Goal: Information Seeking & Learning: Learn about a topic

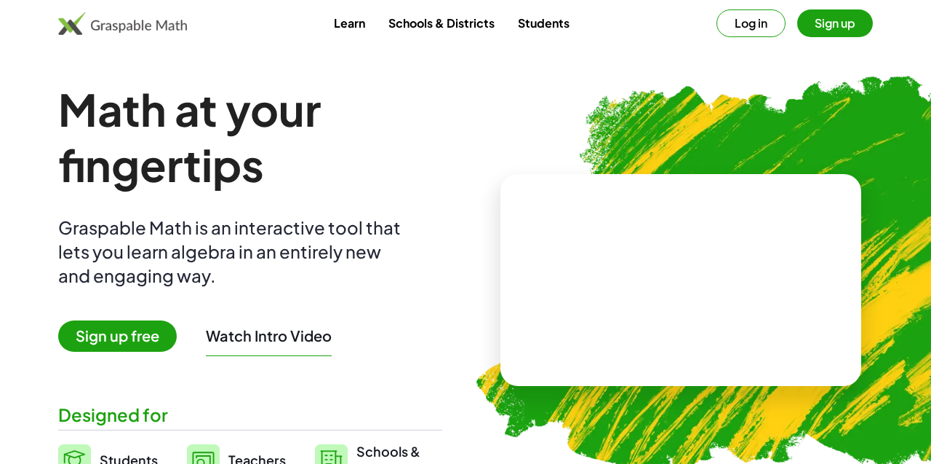
click at [106, 343] on span "Sign up free" at bounding box center [117, 335] width 119 height 31
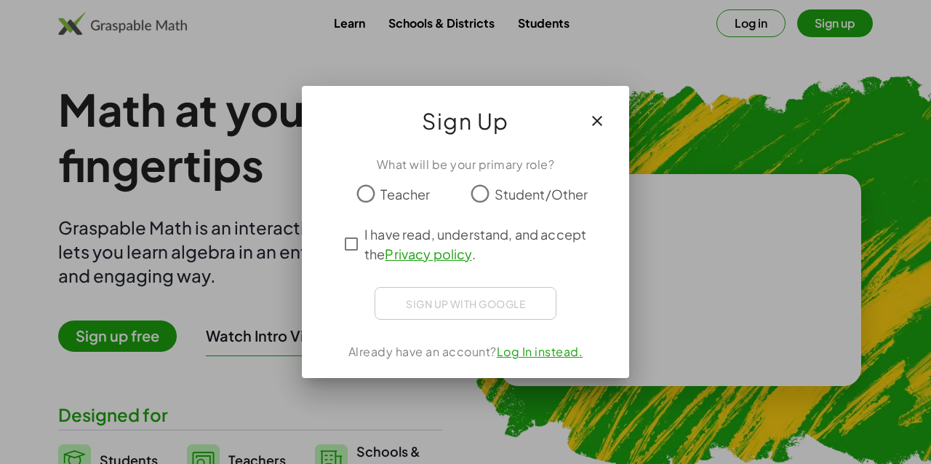
click at [404, 199] on span "Teacher" at bounding box center [405, 194] width 49 height 20
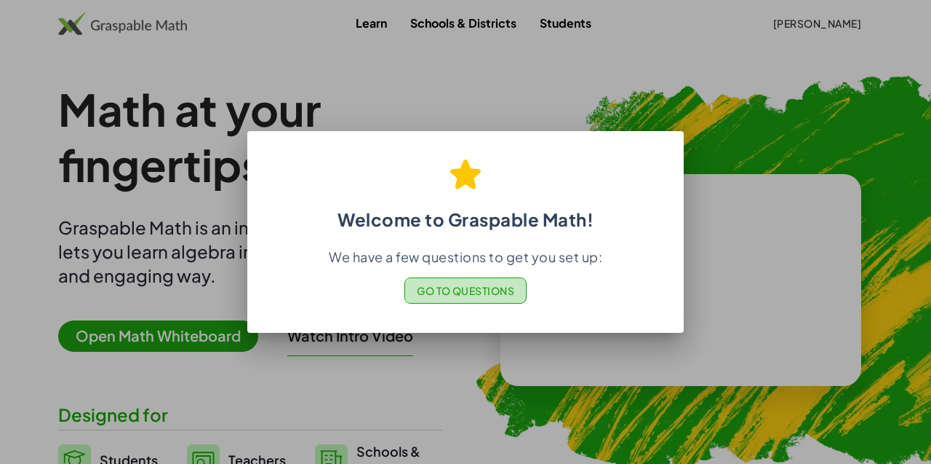
click at [498, 300] on button "Go to Questions" at bounding box center [466, 290] width 123 height 26
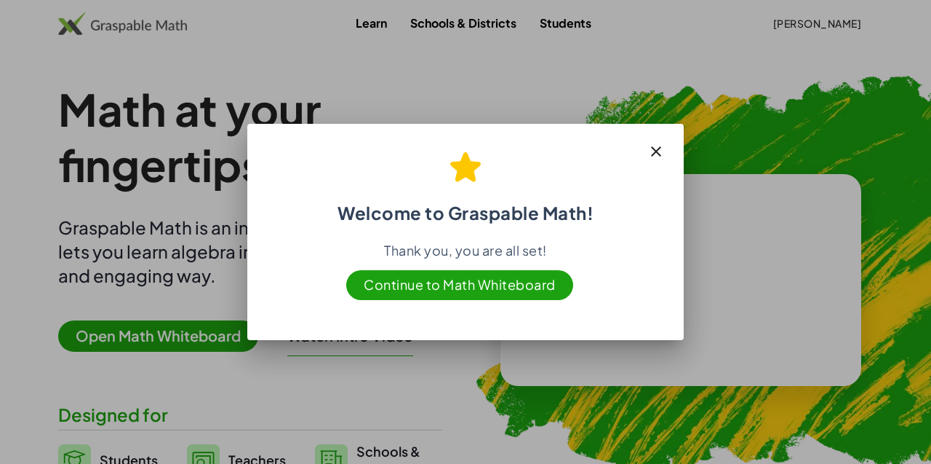
click at [656, 159] on icon "button" at bounding box center [656, 151] width 17 height 17
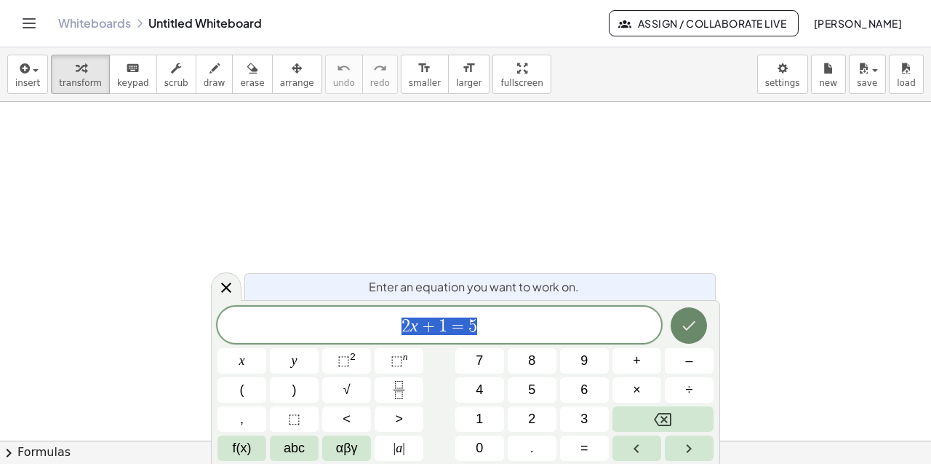
click at [682, 330] on icon "Done" at bounding box center [688, 325] width 17 height 17
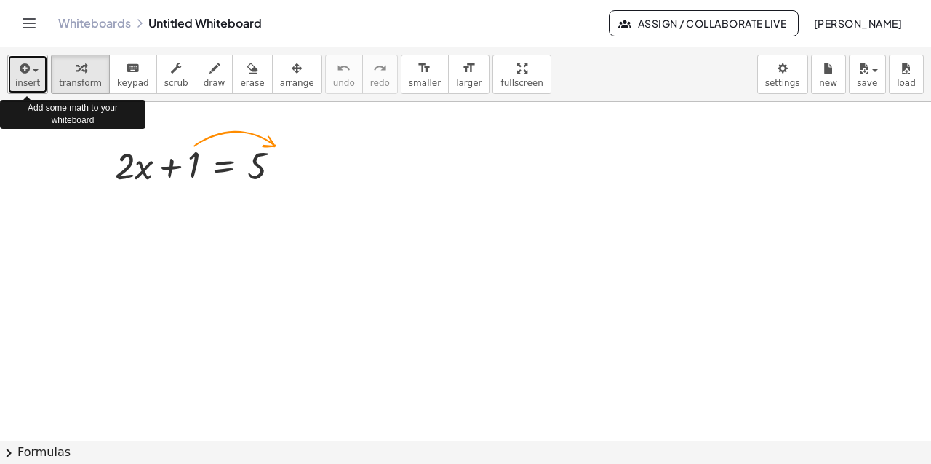
click at [39, 87] on button "insert" at bounding box center [27, 74] width 41 height 39
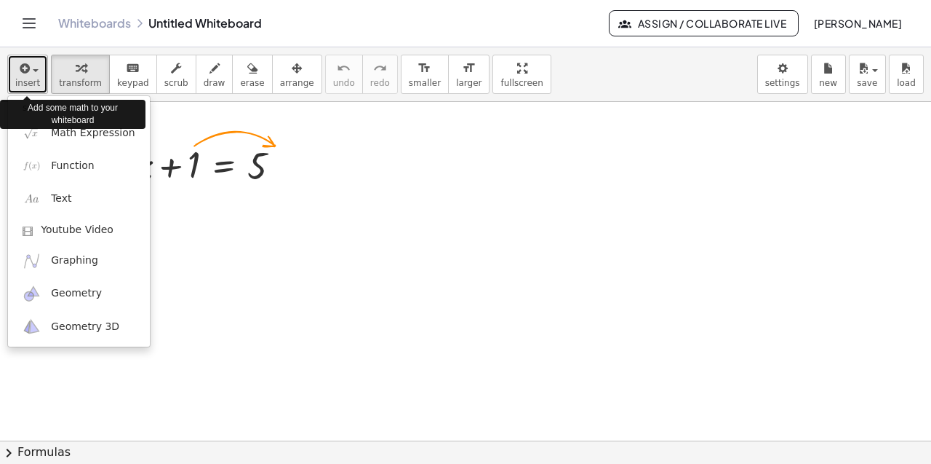
click at [39, 87] on button "insert" at bounding box center [27, 74] width 41 height 39
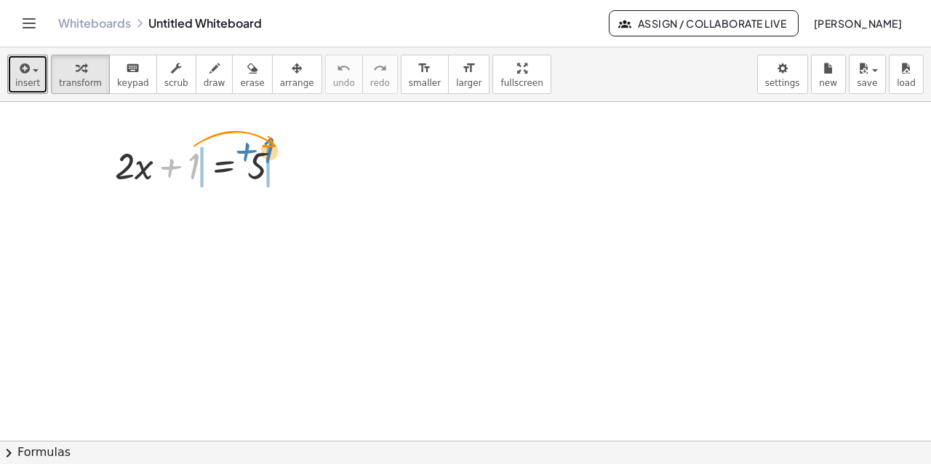
drag, startPoint x: 190, startPoint y: 165, endPoint x: 266, endPoint y: 150, distance: 77.2
click at [266, 150] on div at bounding box center [204, 164] width 192 height 49
click at [191, 156] on div at bounding box center [204, 164] width 192 height 49
drag, startPoint x: 191, startPoint y: 170, endPoint x: 293, endPoint y: 168, distance: 102.6
click at [293, 168] on div at bounding box center [204, 164] width 192 height 49
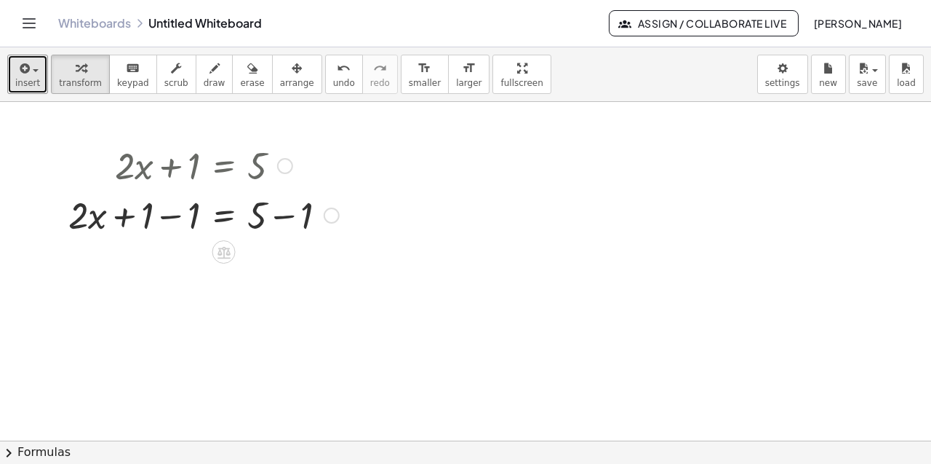
click at [334, 215] on div at bounding box center [332, 215] width 16 height 16
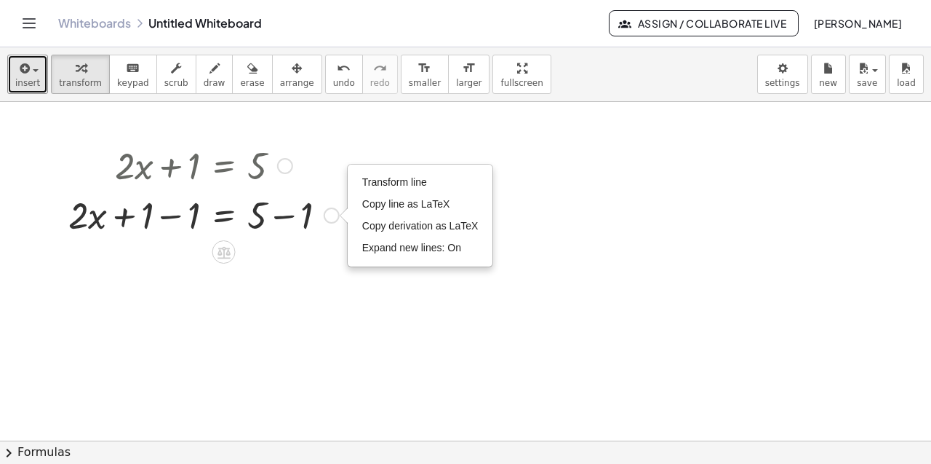
click at [334, 215] on div "Transform line Copy line as LaTeX Copy derivation as LaTeX Expand new lines: On" at bounding box center [332, 215] width 16 height 16
click at [220, 259] on icon at bounding box center [223, 251] width 15 height 15
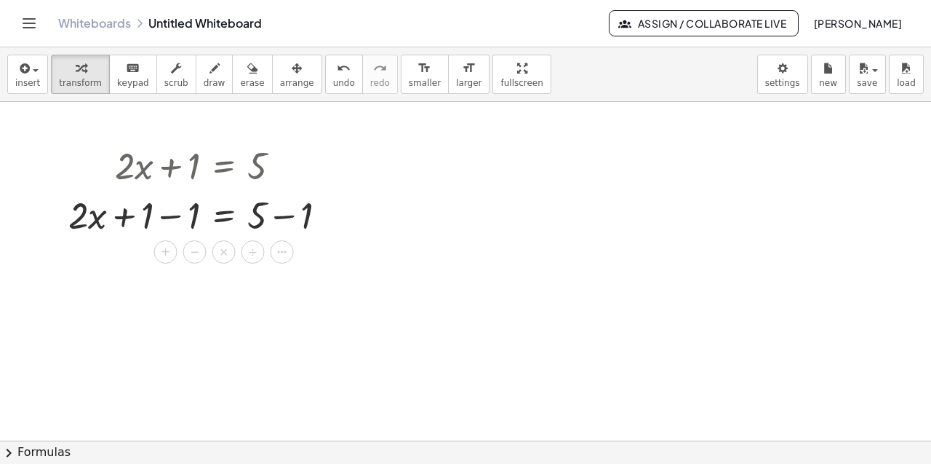
drag, startPoint x: 130, startPoint y: 212, endPoint x: 178, endPoint y: 219, distance: 48.6
click at [178, 219] on div at bounding box center [203, 213] width 285 height 49
drag, startPoint x: 305, startPoint y: 273, endPoint x: 267, endPoint y: 271, distance: 37.9
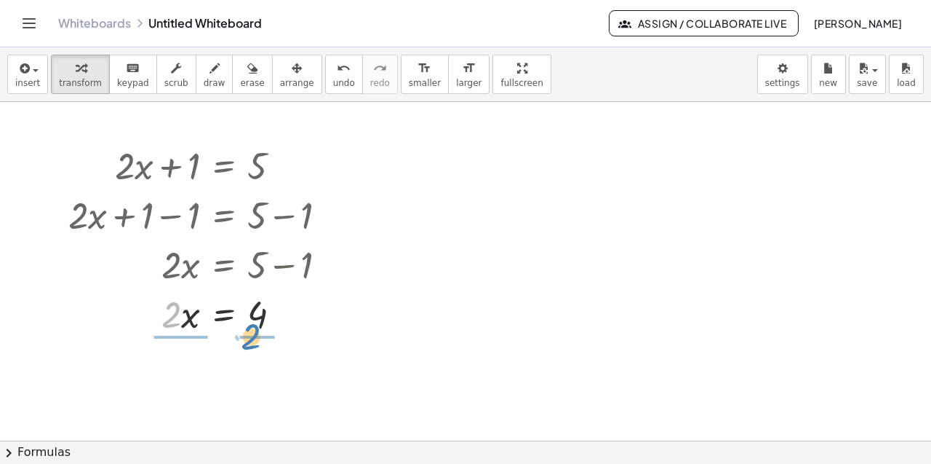
drag, startPoint x: 170, startPoint y: 318, endPoint x: 252, endPoint y: 338, distance: 84.5
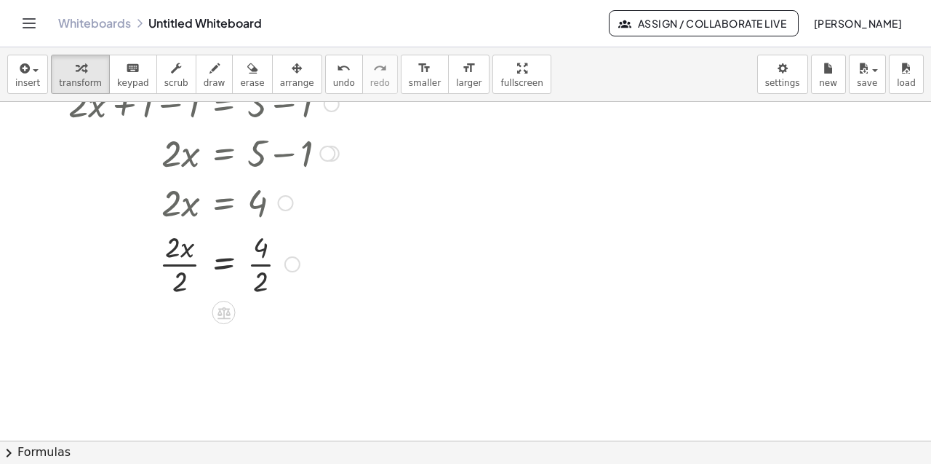
scroll to position [113, 0]
drag, startPoint x: 261, startPoint y: 250, endPoint x: 261, endPoint y: 279, distance: 29.1
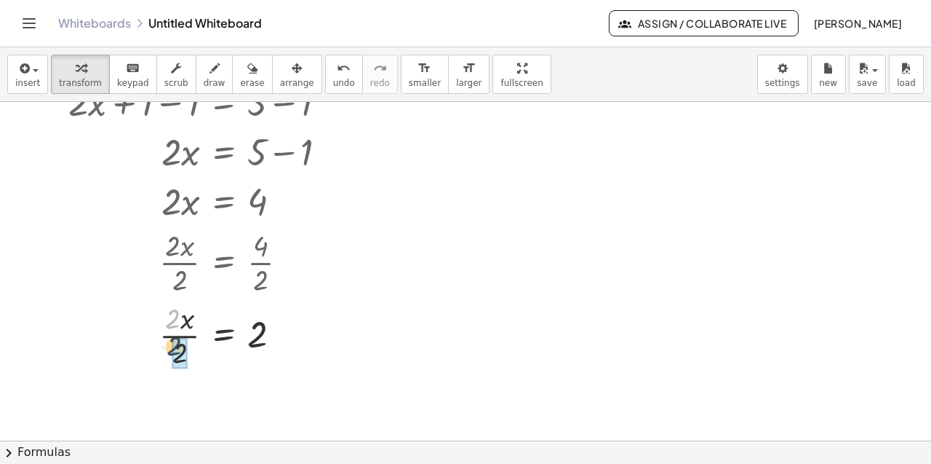
drag, startPoint x: 172, startPoint y: 318, endPoint x: 175, endPoint y: 352, distance: 34.3
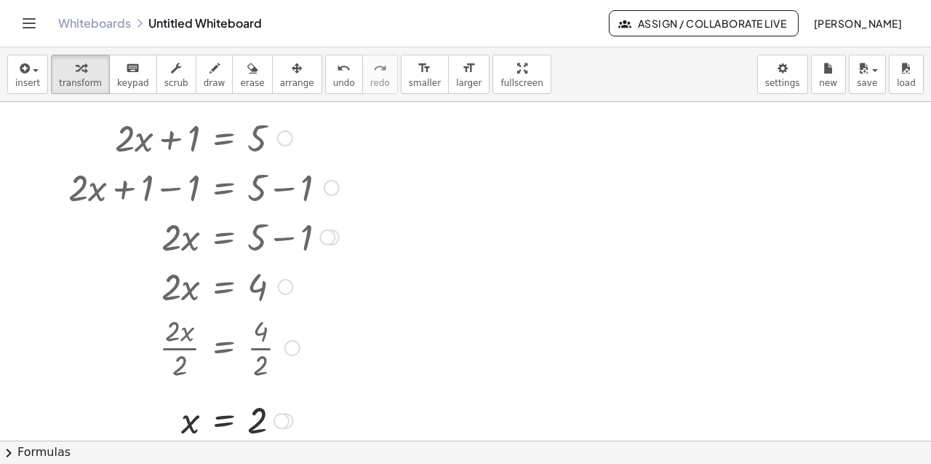
scroll to position [0, 0]
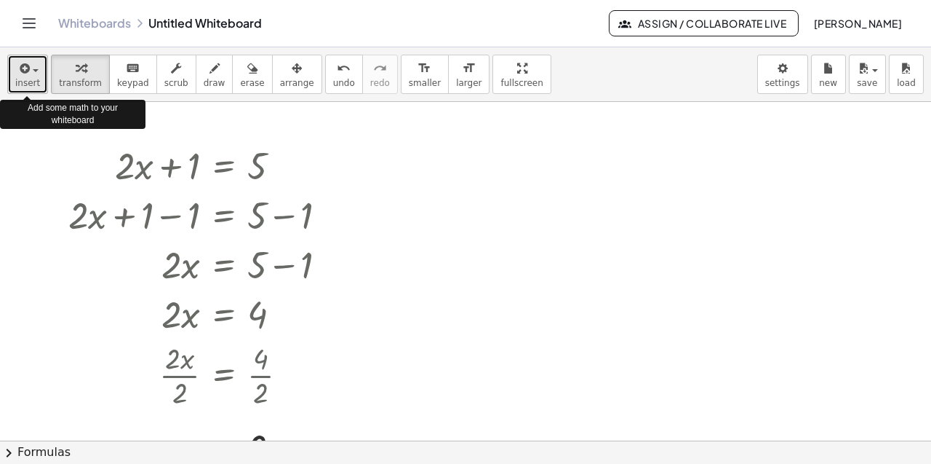
click at [28, 79] on span "insert" at bounding box center [27, 83] width 25 height 10
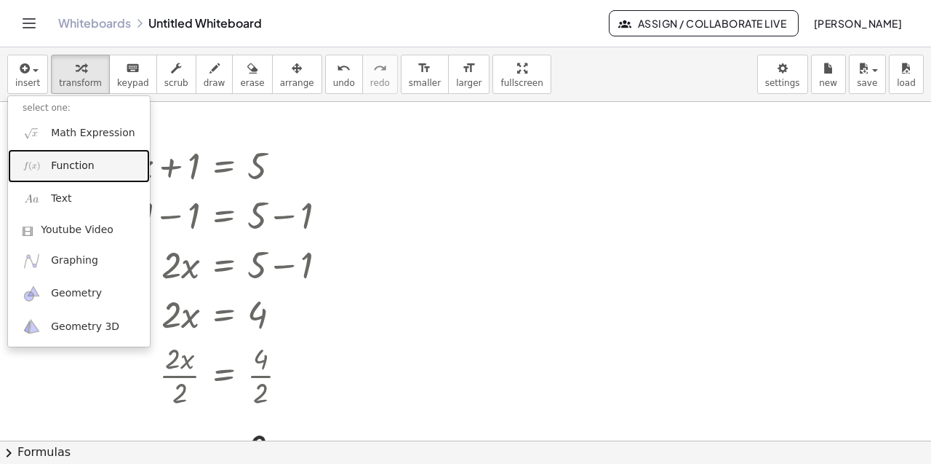
click at [87, 174] on link "Function" at bounding box center [79, 165] width 142 height 33
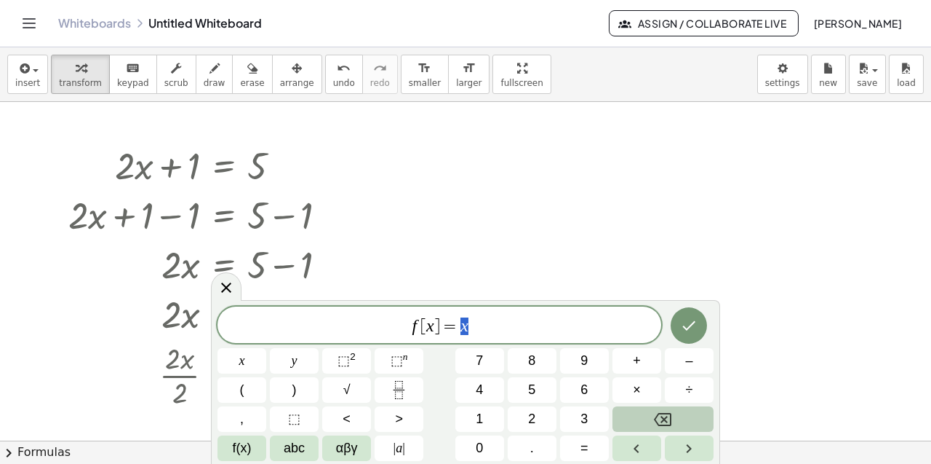
click at [668, 422] on icon "Backspace" at bounding box center [662, 418] width 17 height 17
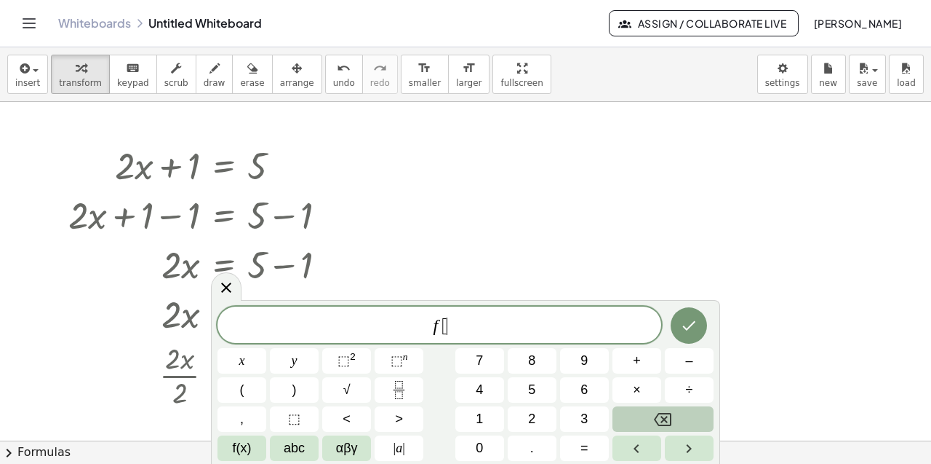
click at [668, 422] on icon "Backspace" at bounding box center [662, 418] width 17 height 17
click at [37, 83] on span "insert" at bounding box center [27, 83] width 25 height 10
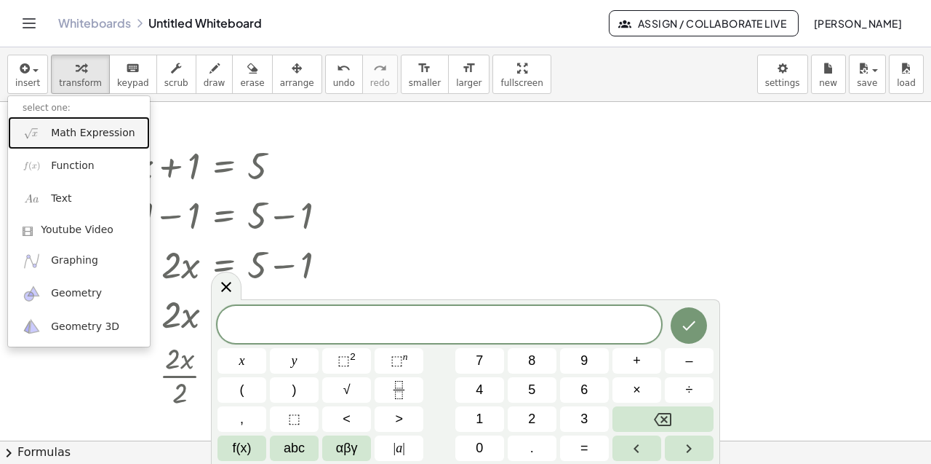
click at [64, 128] on span "Math Expression" at bounding box center [93, 133] width 84 height 15
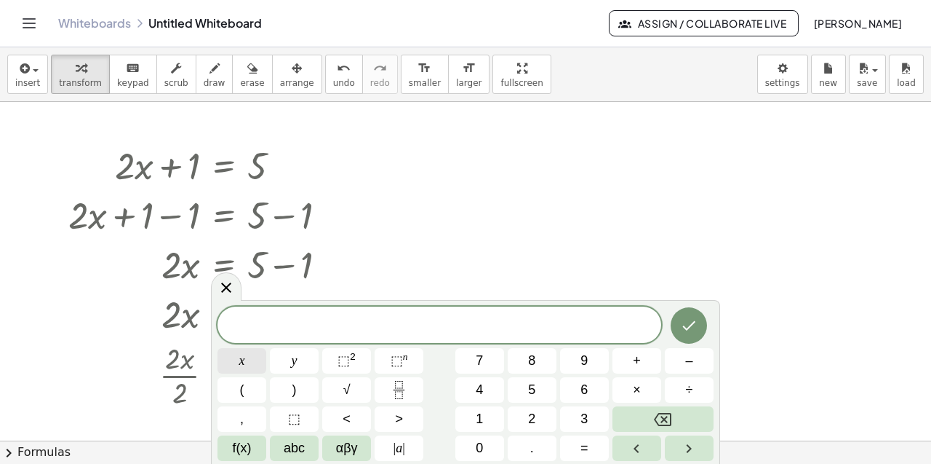
click at [247, 370] on button "x" at bounding box center [242, 360] width 49 height 25
click at [345, 364] on span "⬚" at bounding box center [344, 360] width 12 height 15
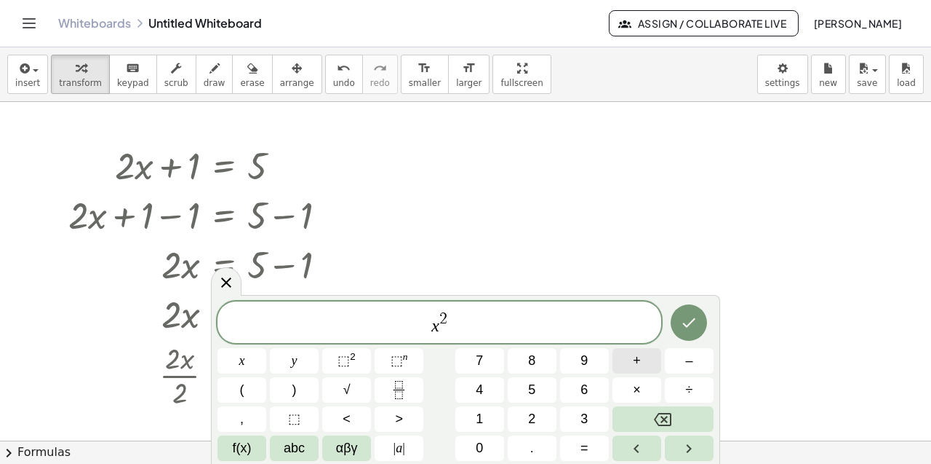
click at [634, 370] on button "+" at bounding box center [637, 360] width 49 height 25
click at [581, 410] on span "3" at bounding box center [584, 419] width 7 height 20
click at [221, 357] on button "x" at bounding box center [242, 360] width 49 height 25
click at [655, 370] on button "+" at bounding box center [637, 360] width 49 height 25
click at [538, 421] on button "2" at bounding box center [532, 418] width 49 height 25
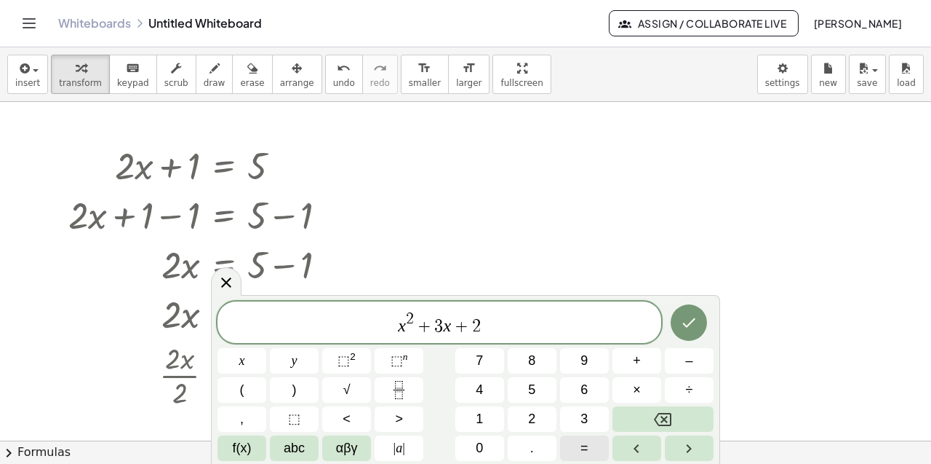
click at [578, 453] on button "=" at bounding box center [584, 447] width 49 height 25
click at [483, 444] on button "0" at bounding box center [480, 447] width 49 height 25
click at [696, 335] on button "Done" at bounding box center [689, 322] width 36 height 36
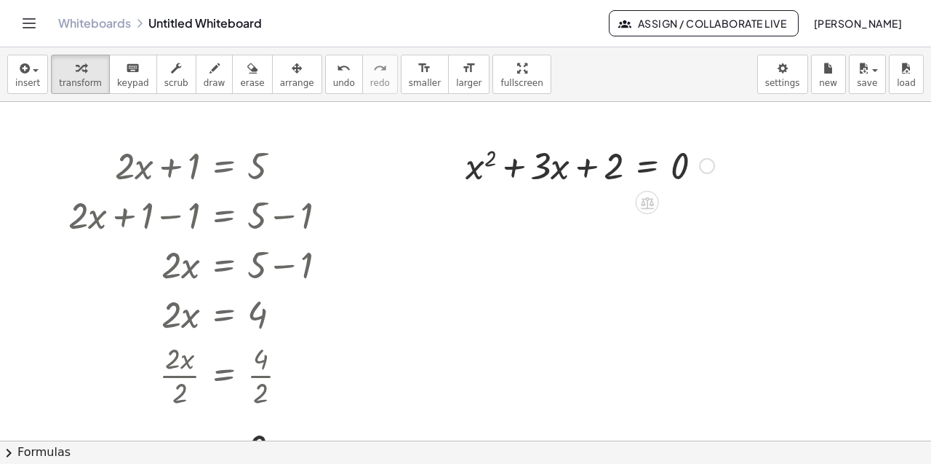
click at [469, 163] on div at bounding box center [589, 164] width 263 height 49
click at [480, 171] on div at bounding box center [589, 164] width 263 height 49
click at [643, 199] on icon at bounding box center [647, 202] width 13 height 12
click at [704, 202] on icon at bounding box center [705, 203] width 9 height 2
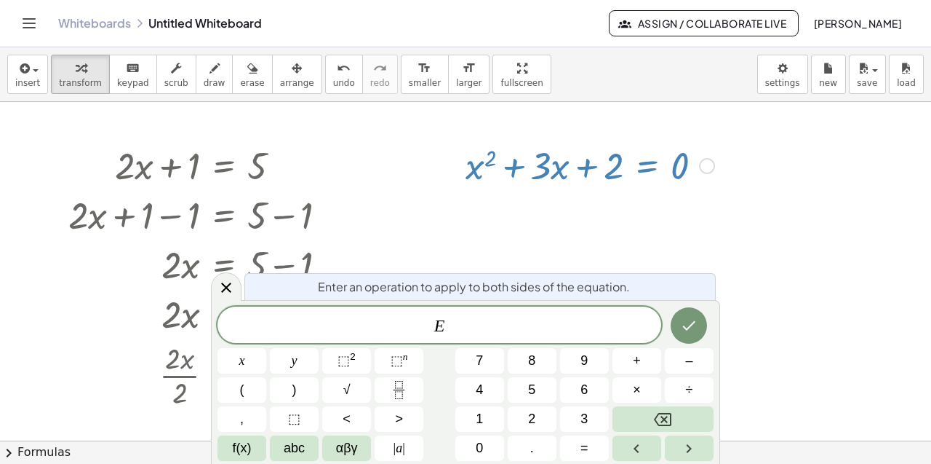
click at [613, 225] on div at bounding box center [465, 440] width 931 height 677
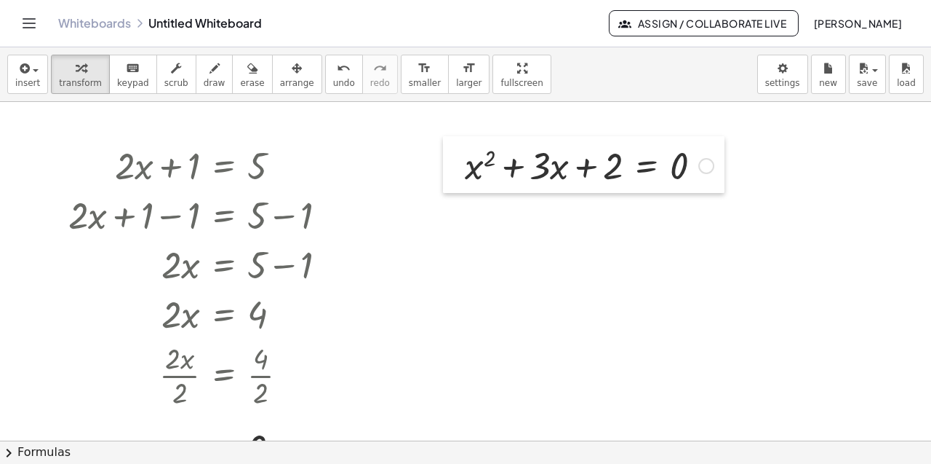
click at [457, 176] on div at bounding box center [454, 164] width 22 height 57
drag, startPoint x: 439, startPoint y: 142, endPoint x: 547, endPoint y: 208, distance: 127.0
click at [545, 212] on div at bounding box center [465, 440] width 931 height 677
click at [556, 173] on div at bounding box center [589, 164] width 263 height 49
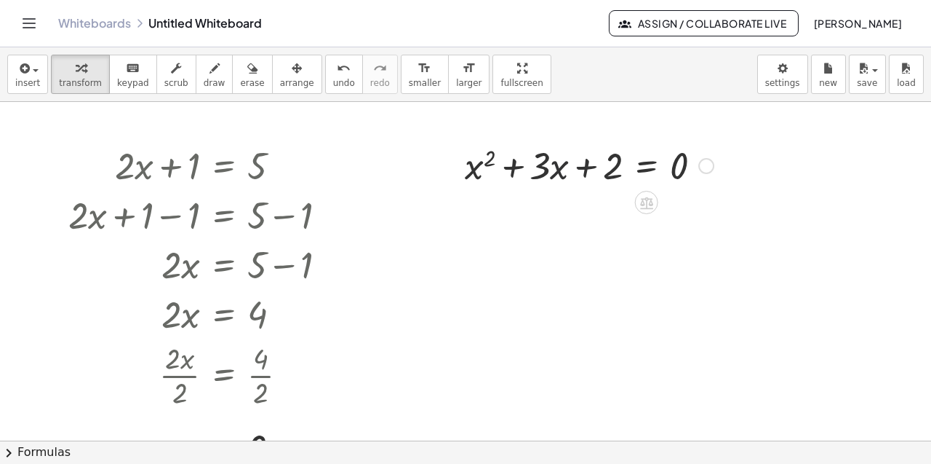
click at [556, 173] on div at bounding box center [589, 164] width 263 height 49
click at [616, 173] on div at bounding box center [589, 164] width 263 height 49
click at [709, 166] on div at bounding box center [707, 166] width 16 height 16
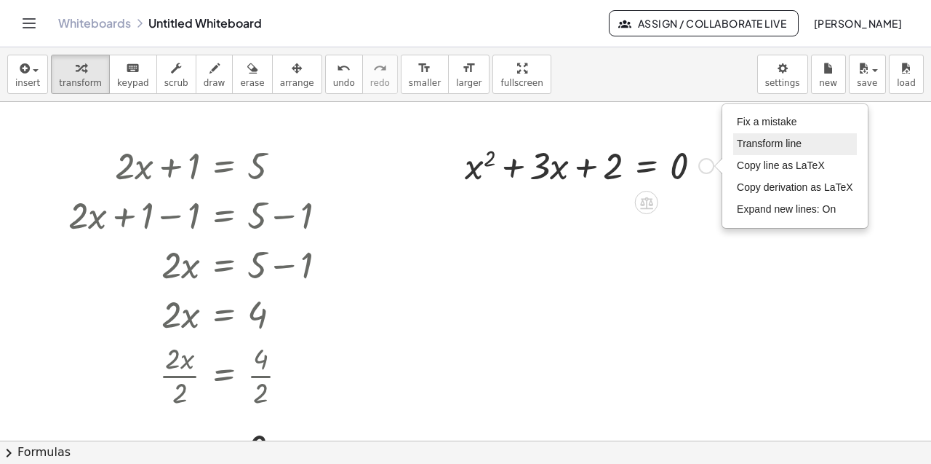
click at [783, 145] on span "Transform line" at bounding box center [769, 144] width 65 height 12
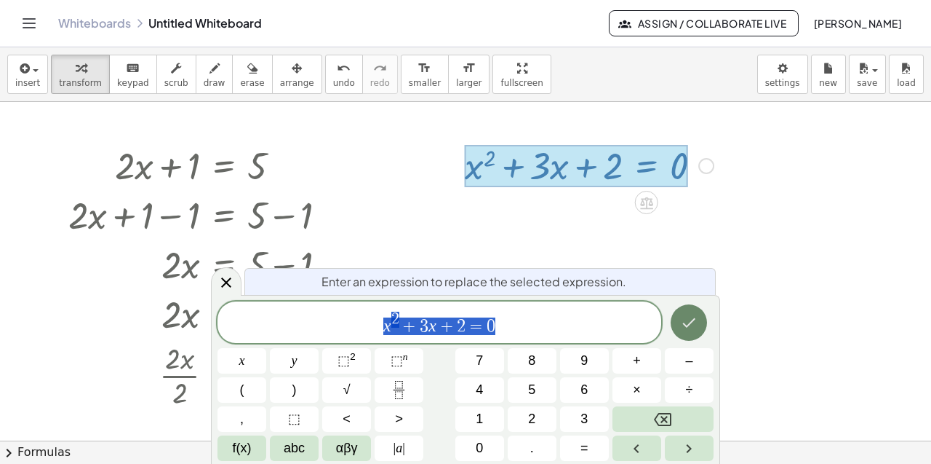
click at [693, 309] on button "Done" at bounding box center [689, 322] width 36 height 36
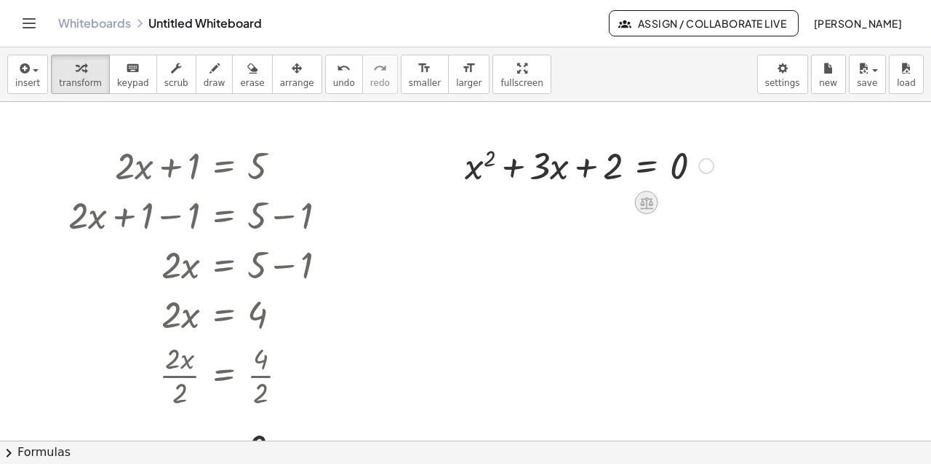
click at [640, 212] on div at bounding box center [646, 202] width 23 height 23
click at [697, 206] on div at bounding box center [704, 202] width 23 height 23
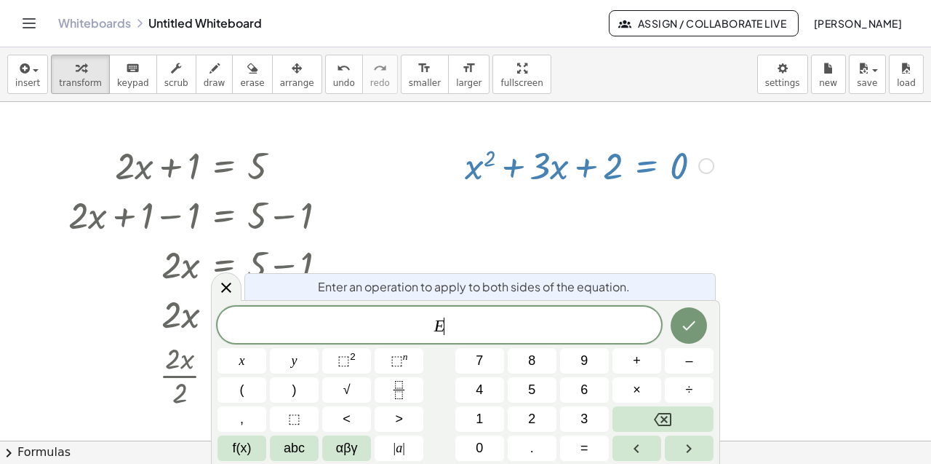
click at [503, 226] on div at bounding box center [465, 440] width 931 height 677
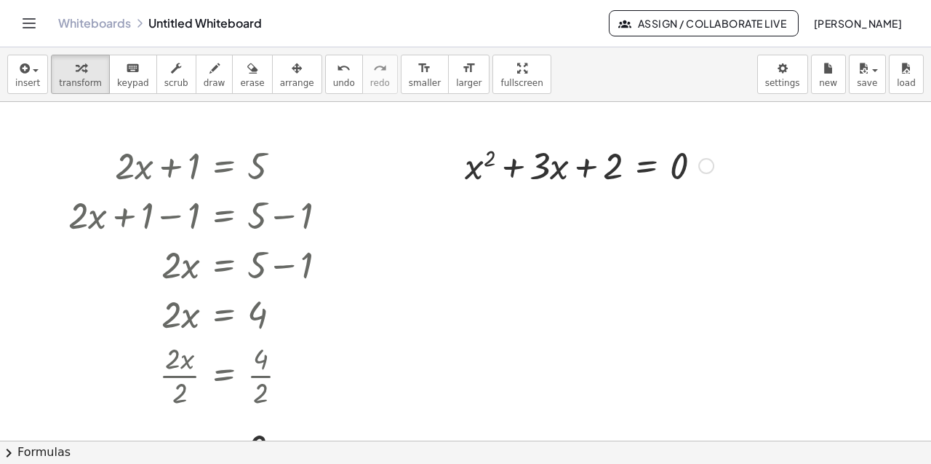
click at [538, 177] on div at bounding box center [589, 164] width 263 height 49
click at [495, 168] on div at bounding box center [589, 164] width 263 height 49
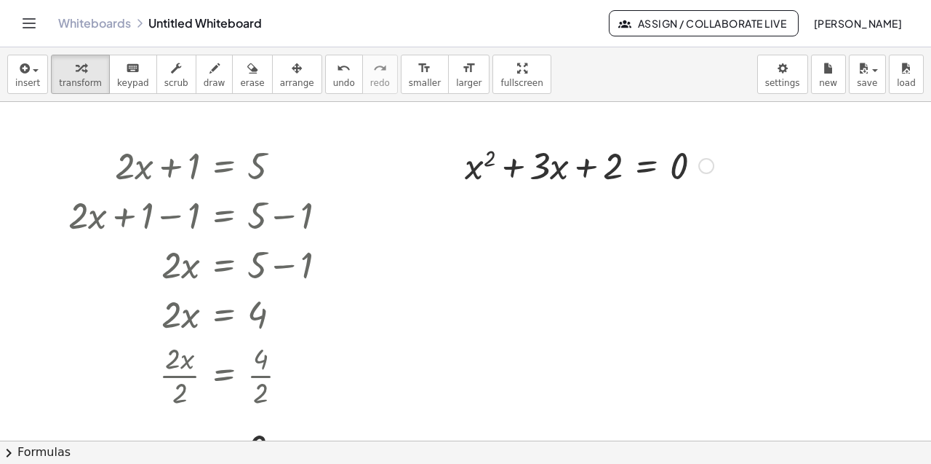
click at [495, 168] on div at bounding box center [589, 164] width 263 height 49
drag, startPoint x: 477, startPoint y: 165, endPoint x: 561, endPoint y: 171, distance: 83.9
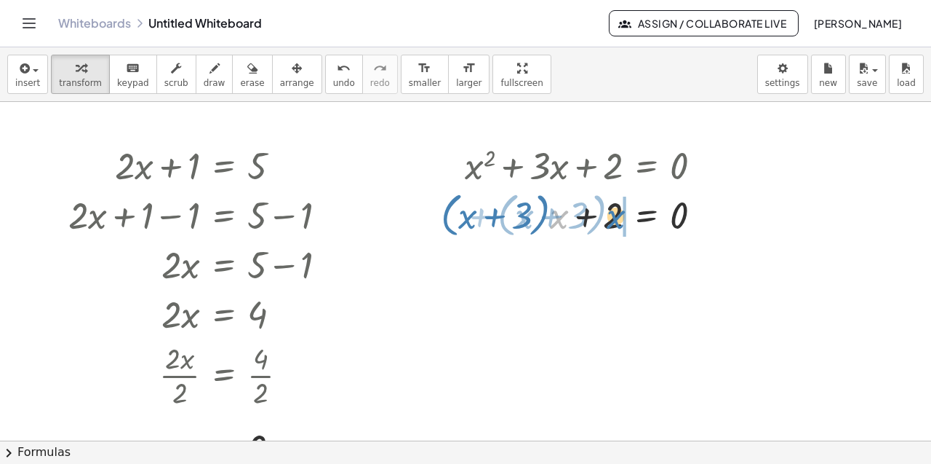
drag, startPoint x: 560, startPoint y: 224, endPoint x: 617, endPoint y: 223, distance: 57.5
click at [617, 223] on div at bounding box center [577, 213] width 287 height 55
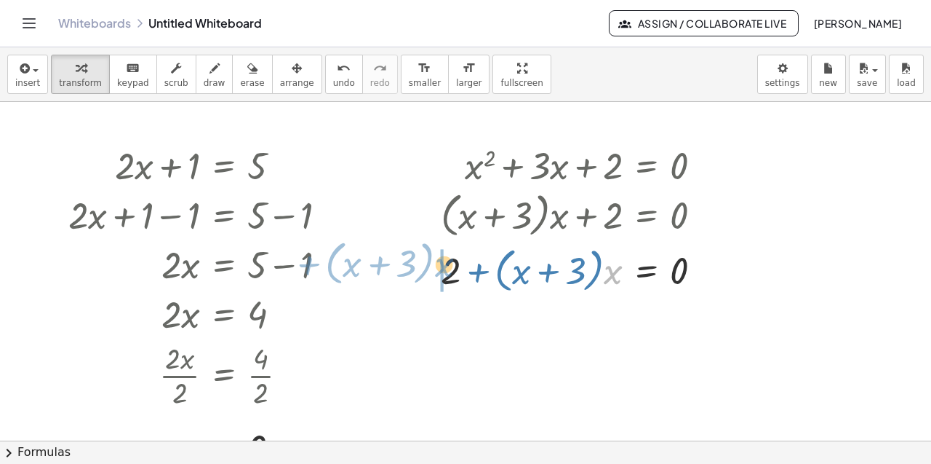
drag, startPoint x: 612, startPoint y: 273, endPoint x: 441, endPoint y: 266, distance: 171.1
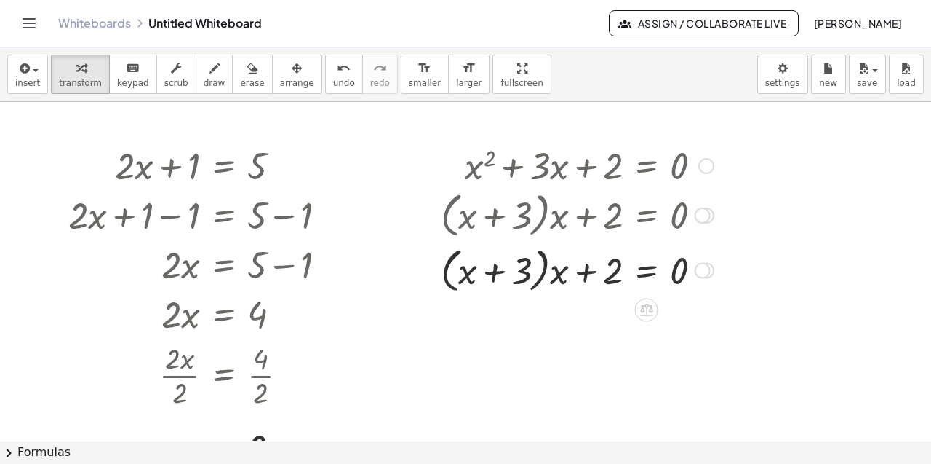
click at [479, 274] on div at bounding box center [577, 269] width 287 height 55
drag, startPoint x: 464, startPoint y: 273, endPoint x: 477, endPoint y: 295, distance: 25.7
click at [477, 295] on div at bounding box center [577, 269] width 287 height 55
drag, startPoint x: 560, startPoint y: 277, endPoint x: 468, endPoint y: 267, distance: 92.9
click at [468, 267] on div at bounding box center [577, 269] width 287 height 55
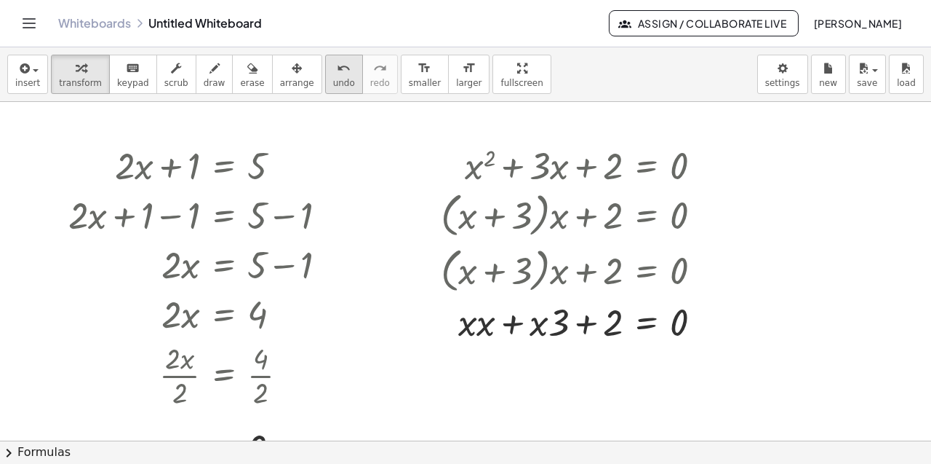
click at [341, 84] on button "undo undo" at bounding box center [344, 74] width 38 height 39
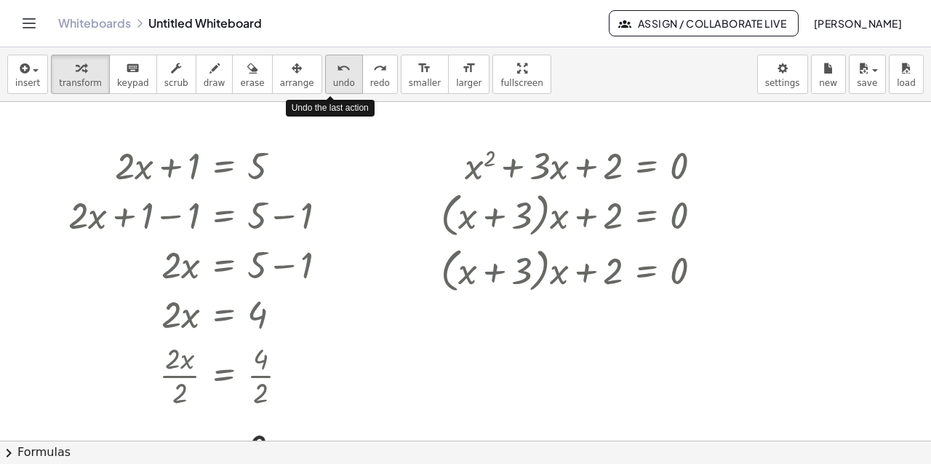
click at [341, 84] on button "undo undo" at bounding box center [344, 74] width 38 height 39
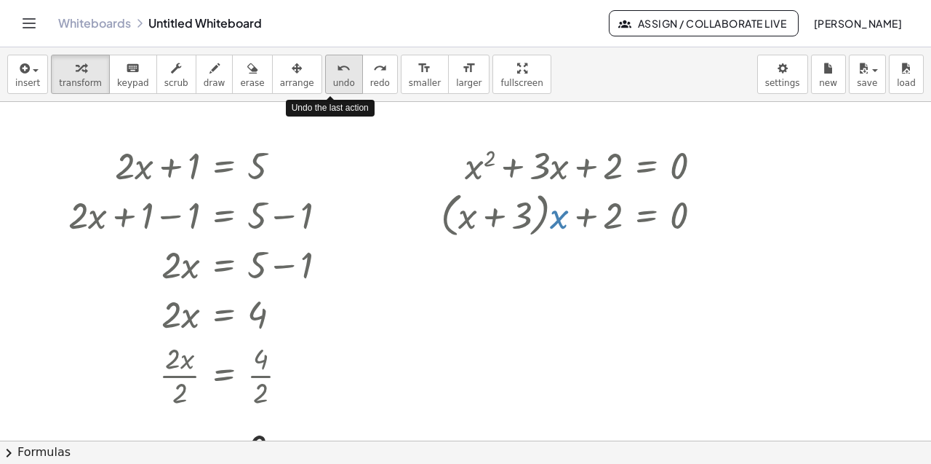
click at [341, 84] on button "undo undo" at bounding box center [344, 74] width 38 height 39
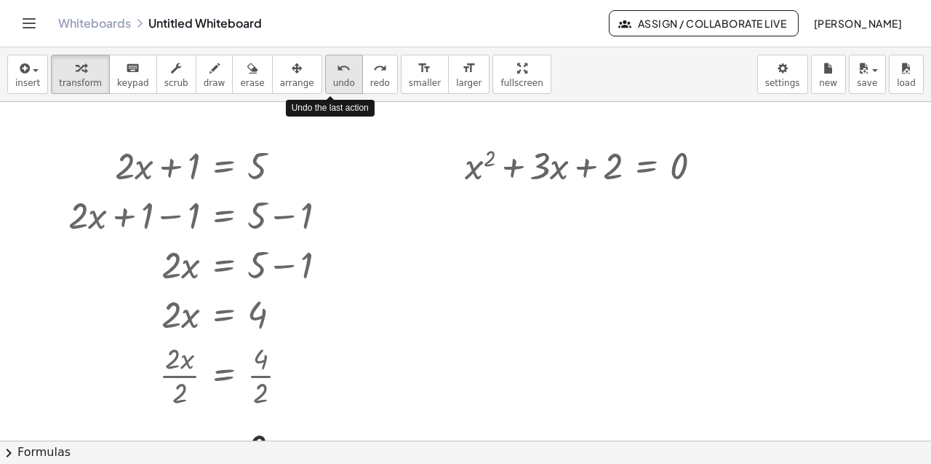
click at [341, 84] on button "undo undo" at bounding box center [344, 74] width 38 height 39
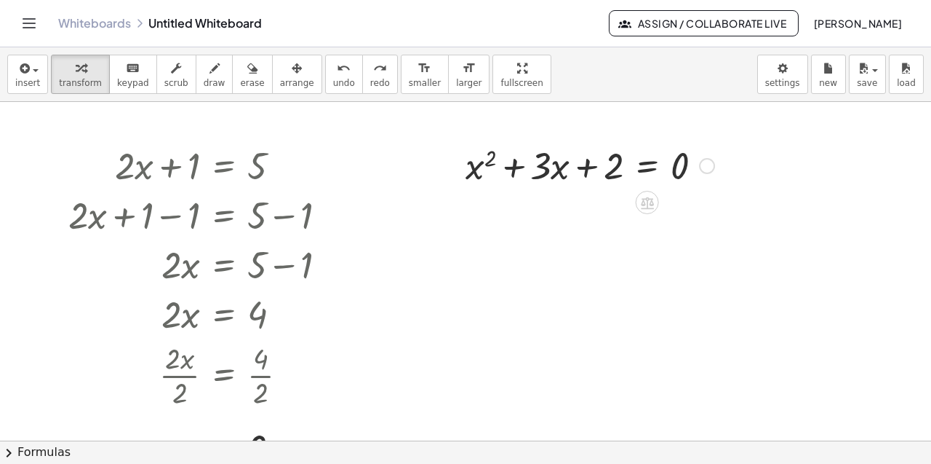
click at [555, 178] on div at bounding box center [589, 164] width 263 height 49
click at [656, 197] on div at bounding box center [647, 202] width 23 height 23
click at [708, 206] on icon at bounding box center [705, 202] width 13 height 13
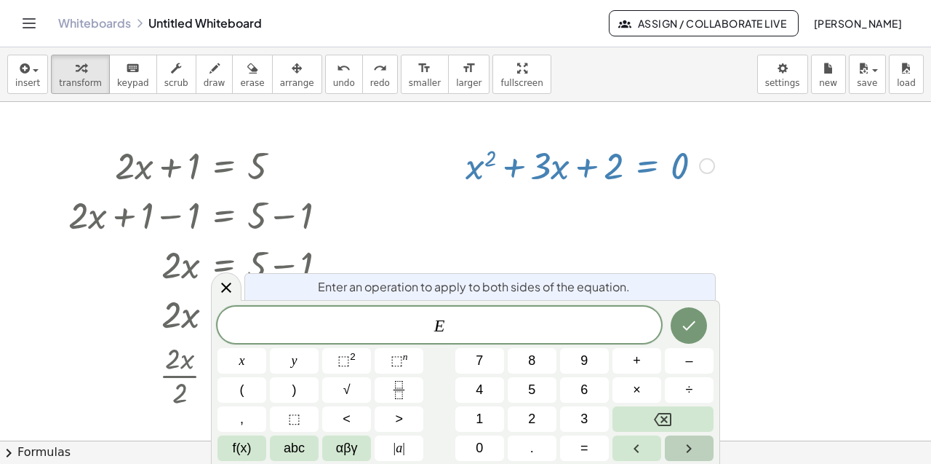
click at [688, 453] on icon "Right arrow" at bounding box center [688, 447] width 17 height 17
click at [644, 444] on icon "Left arrow" at bounding box center [636, 447] width 17 height 17
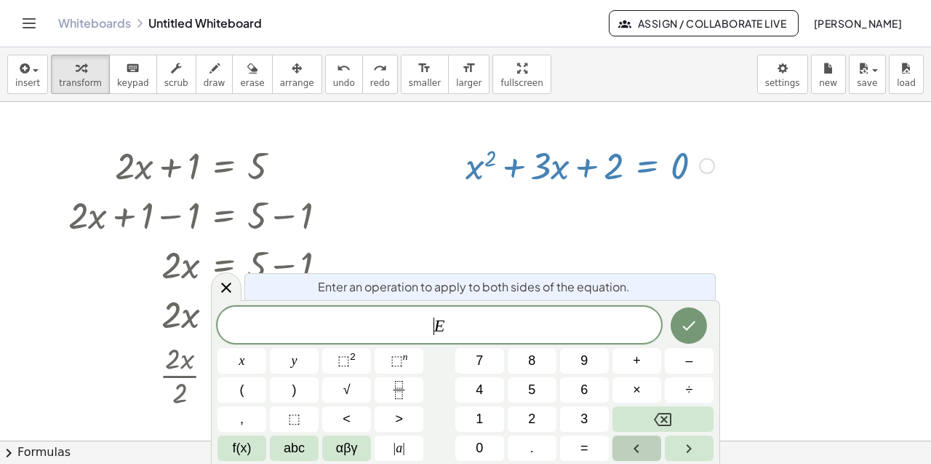
click at [644, 444] on icon "Left arrow" at bounding box center [636, 447] width 17 height 17
drag, startPoint x: 491, startPoint y: 325, endPoint x: 422, endPoint y: 327, distance: 69.2
click at [422, 327] on span "E" at bounding box center [440, 326] width 444 height 20
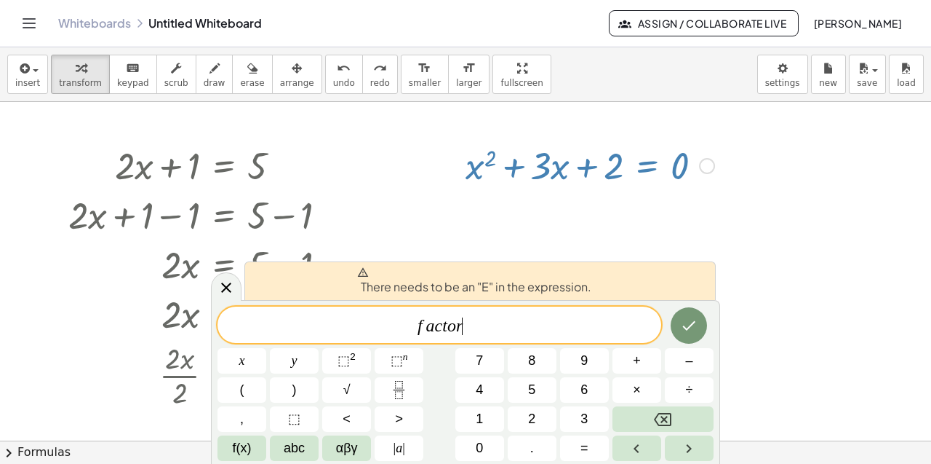
click at [406, 327] on span "f a c t o r ​" at bounding box center [440, 326] width 444 height 20
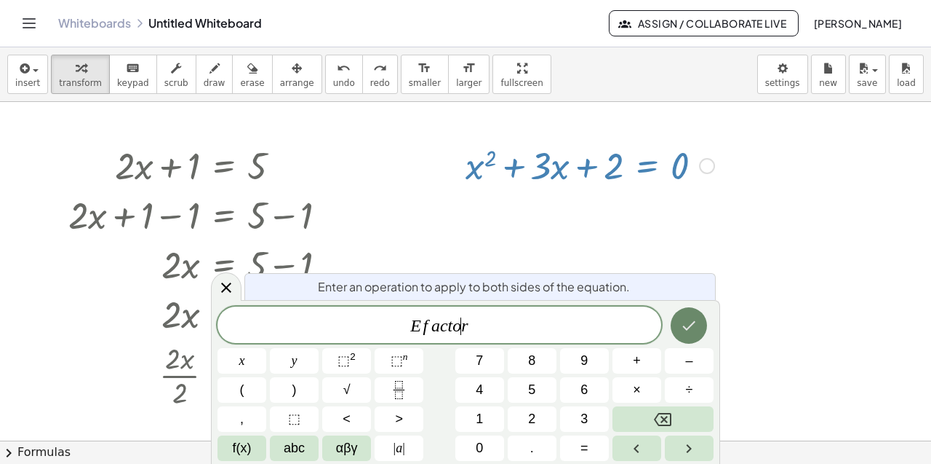
click at [680, 324] on button "Done" at bounding box center [689, 325] width 36 height 36
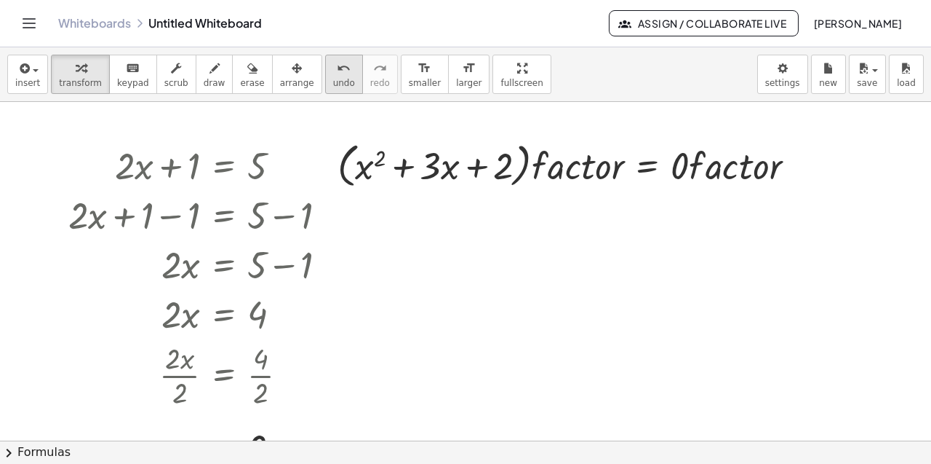
click at [334, 85] on span "undo" at bounding box center [344, 83] width 22 height 10
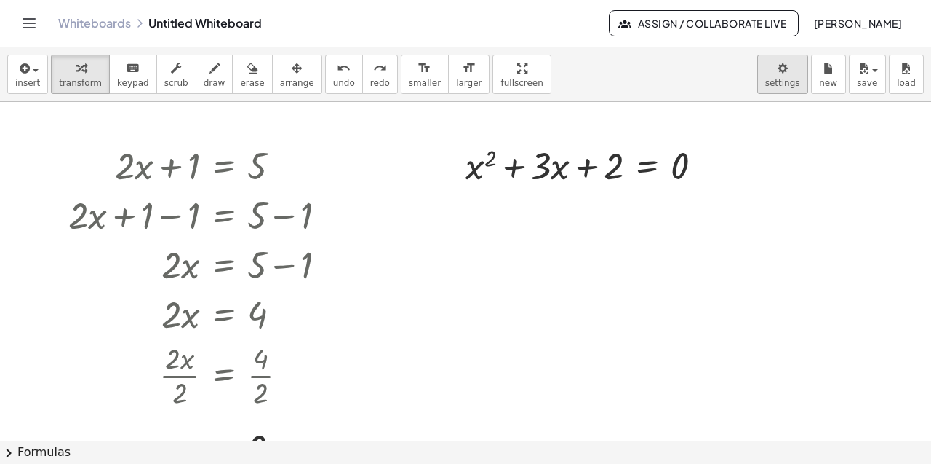
click at [789, 90] on body "Graspable Math Activities Get Started Activity Bank Assigned Work Classes White…" at bounding box center [465, 232] width 931 height 464
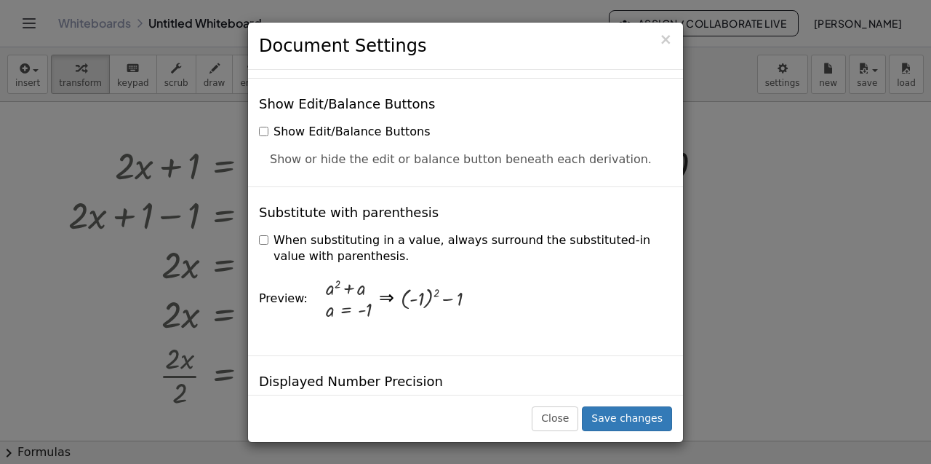
scroll to position [319, 0]
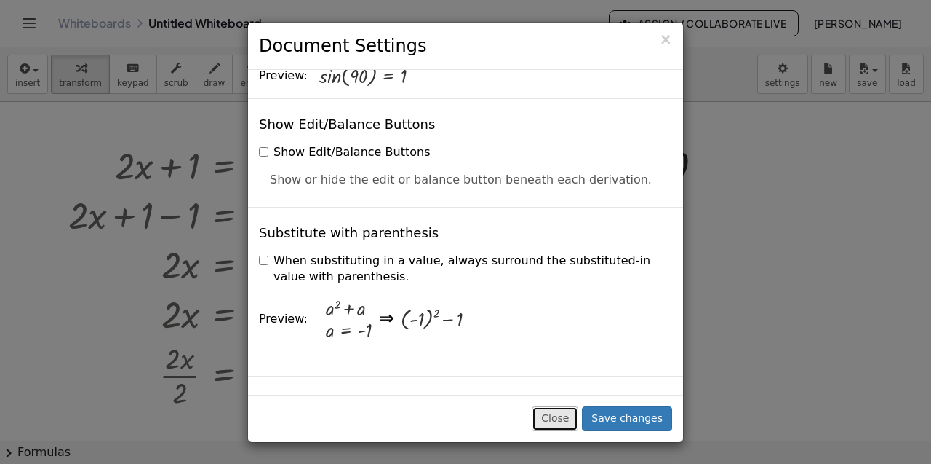
click at [578, 428] on button "Close" at bounding box center [555, 418] width 47 height 25
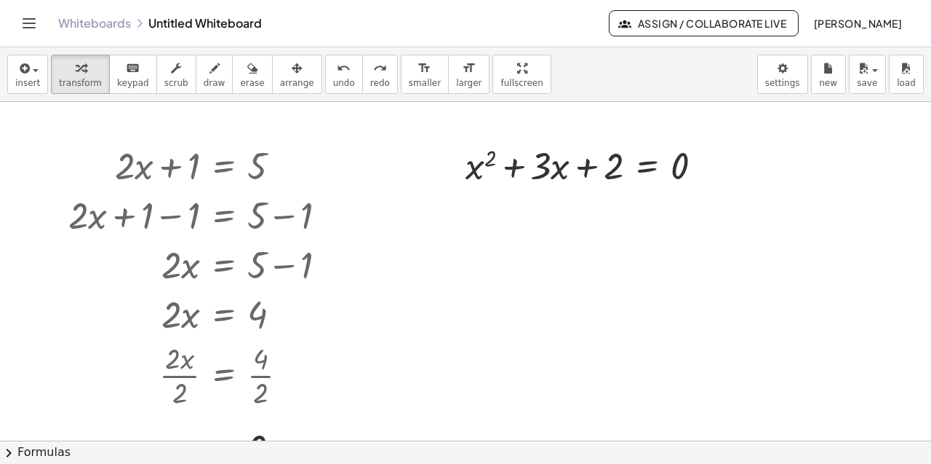
click at [36, 20] on icon "Toggle navigation" at bounding box center [28, 23] width 17 height 17
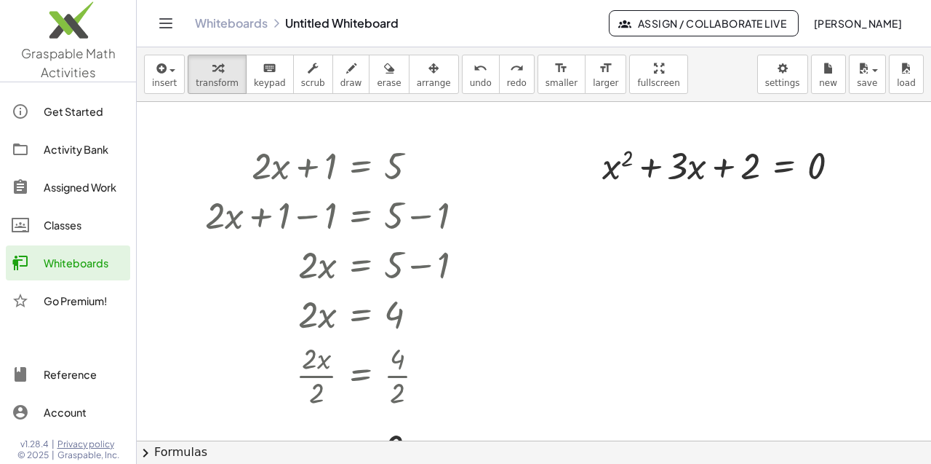
click at [64, 143] on div "Activity Bank" at bounding box center [84, 148] width 81 height 17
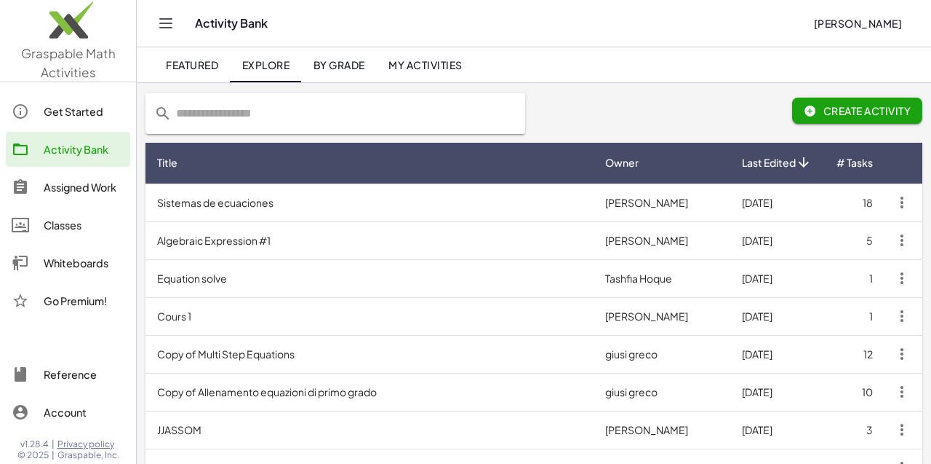
scroll to position [81, 0]
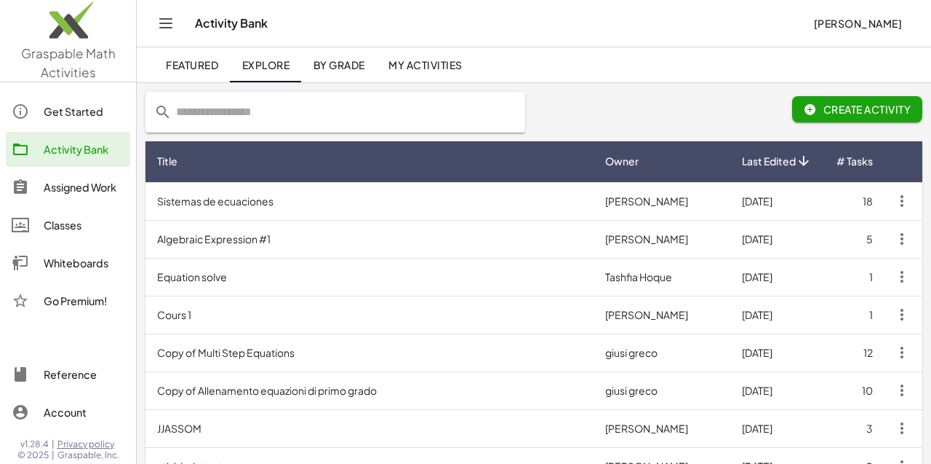
click at [245, 360] on td "Copy of Multi Step Equations" at bounding box center [370, 352] width 448 height 38
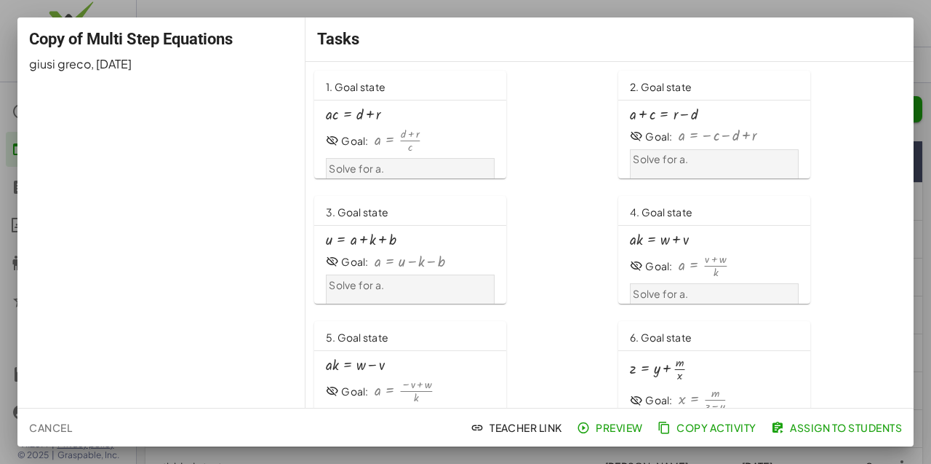
click at [439, 111] on div "· a · c = + d + r" at bounding box center [410, 114] width 169 height 16
click at [382, 107] on div "· a · c = + d + r" at bounding box center [410, 114] width 169 height 16
click at [827, 12] on div at bounding box center [465, 232] width 931 height 464
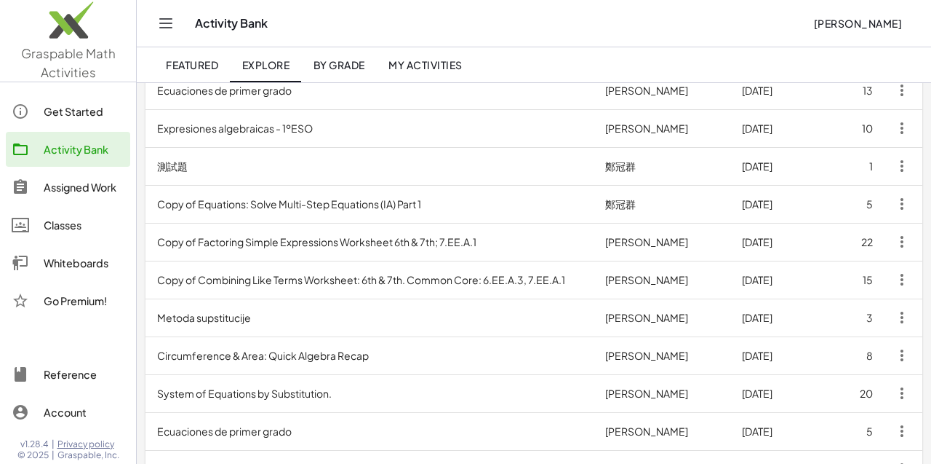
scroll to position [537, 0]
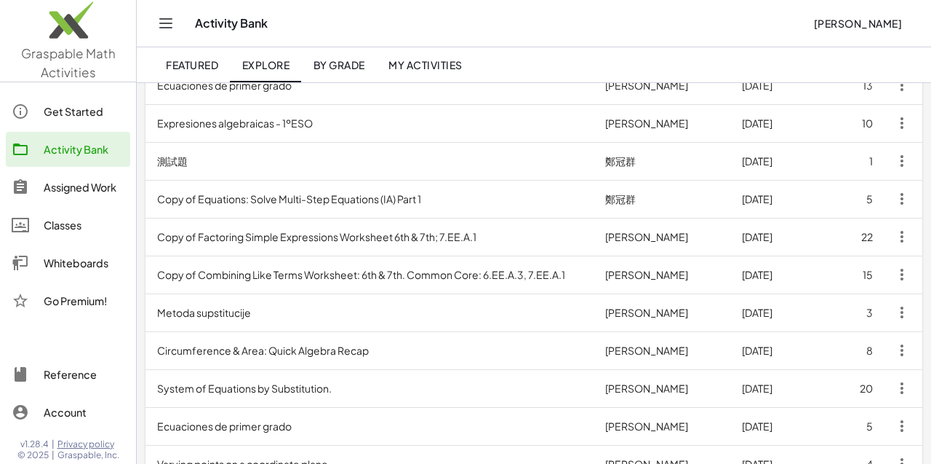
click at [324, 214] on td "Copy of Equations: Solve Multi-Step Equations (IA) Part 1" at bounding box center [370, 199] width 448 height 38
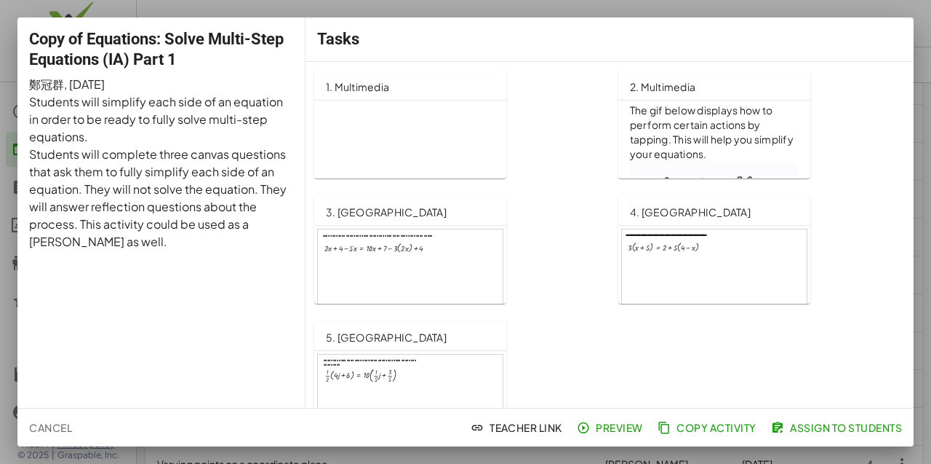
click at [385, 91] on span "1. Multimedia" at bounding box center [357, 86] width 63 height 13
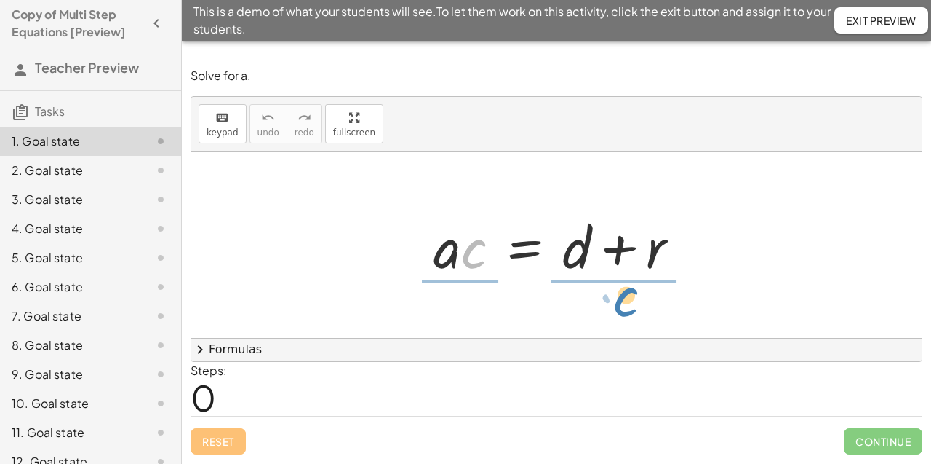
drag, startPoint x: 0, startPoint y: 0, endPoint x: 638, endPoint y: 302, distance: 706.0
click at [638, 302] on div "· c · a · c = + d + r" at bounding box center [556, 244] width 731 height 186
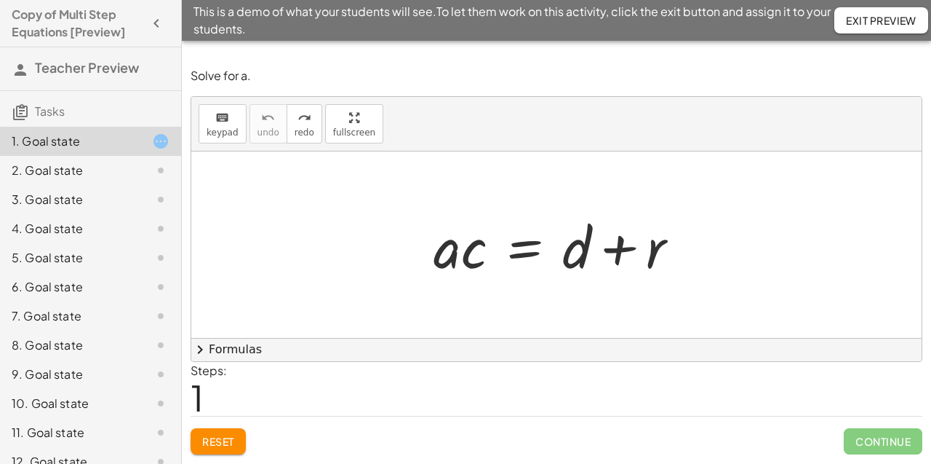
click at [205, 354] on span "chevron_right" at bounding box center [199, 349] width 17 height 17
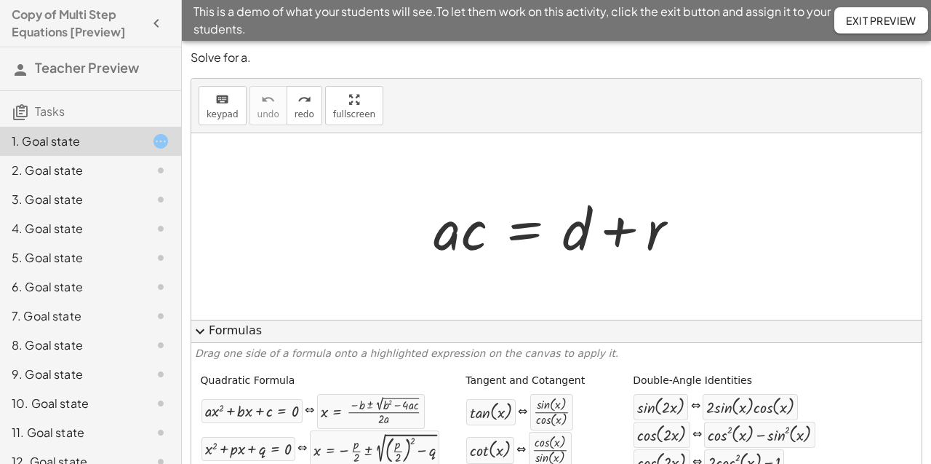
click at [209, 332] on button "expand_more Formulas" at bounding box center [556, 330] width 731 height 23
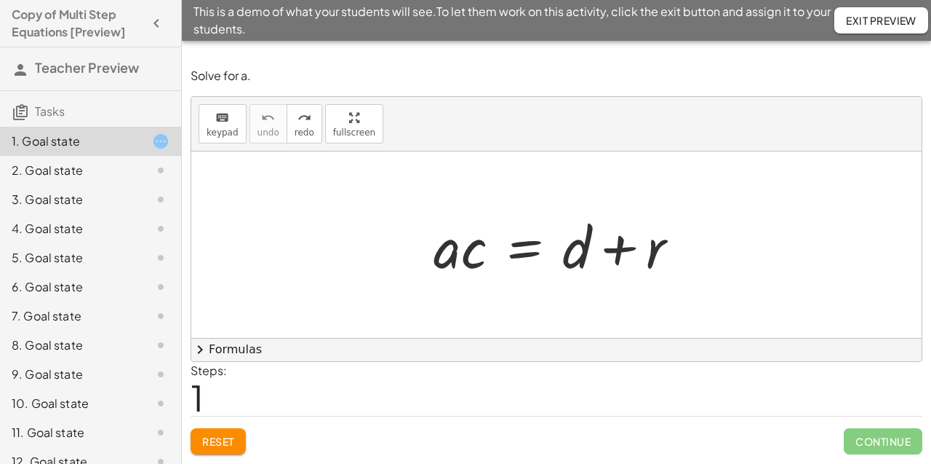
click at [31, 122] on div "1. Goal state 2. Goal state 3. Goal state 4. Goal state 5. Goal state 6. Goal s…" at bounding box center [90, 301] width 181 height 361
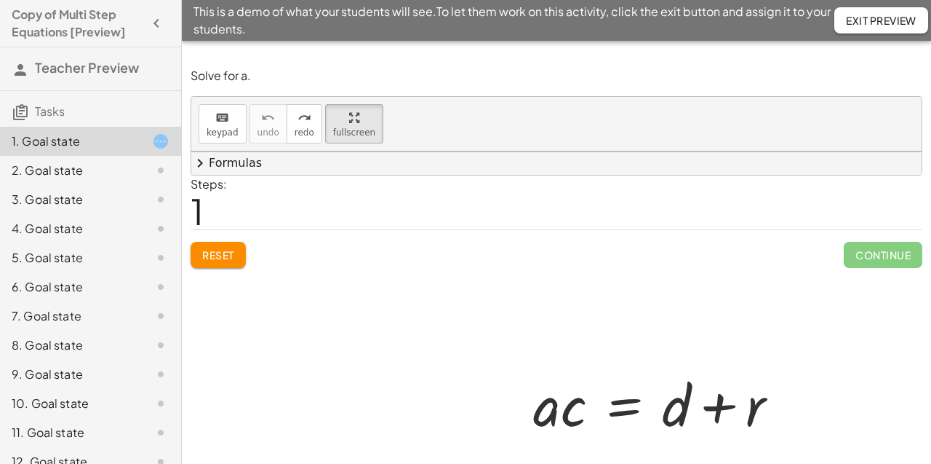
click at [226, 259] on div at bounding box center [556, 359] width 731 height 416
click at [108, 179] on div "2. Goal state" at bounding box center [70, 170] width 117 height 17
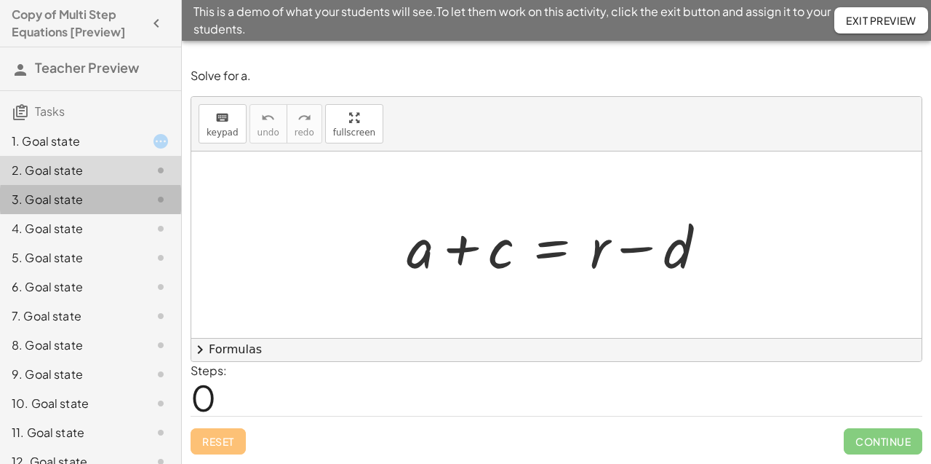
click at [108, 191] on div "3. Goal state" at bounding box center [70, 199] width 117 height 17
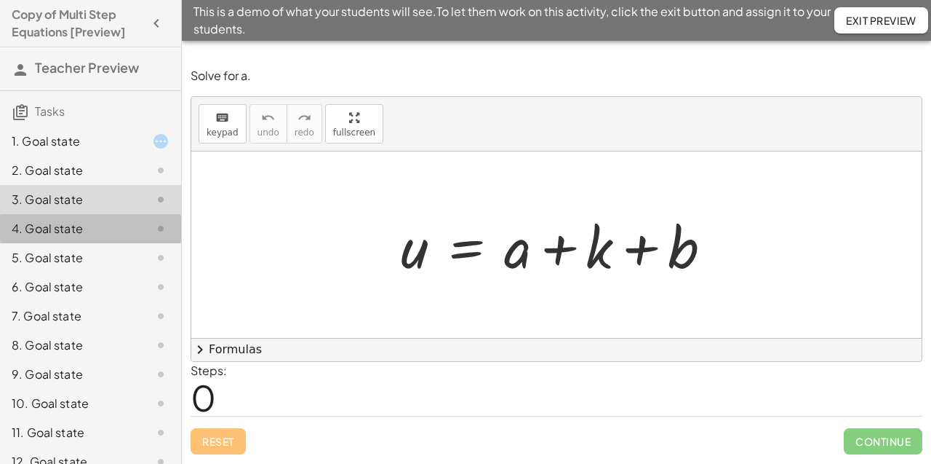
click at [108, 223] on div "4. Goal state" at bounding box center [70, 228] width 117 height 17
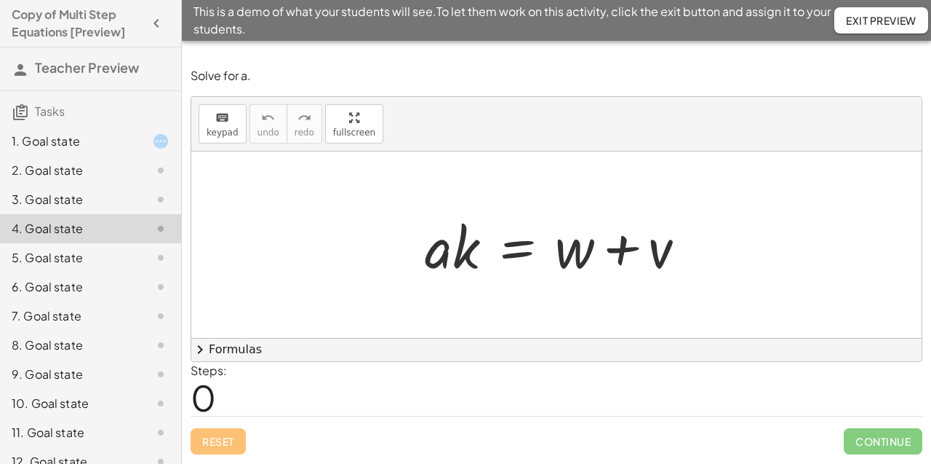
click at [111, 255] on div "5. Goal state" at bounding box center [70, 257] width 117 height 17
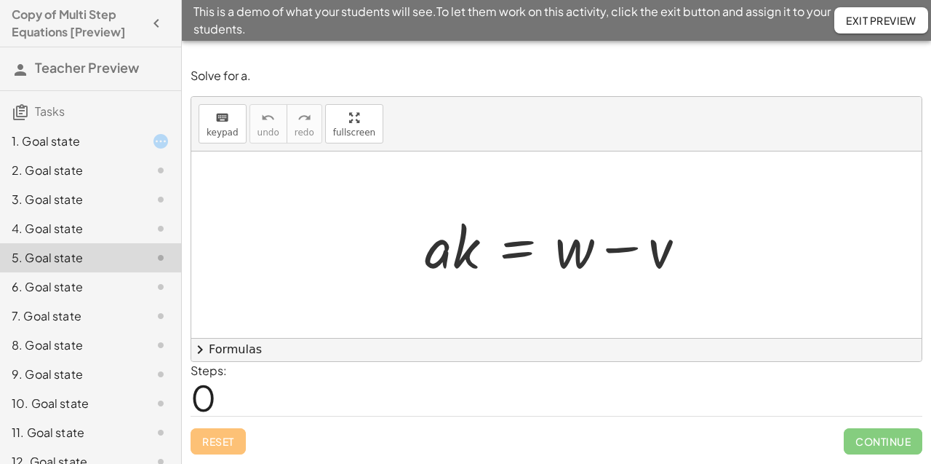
click at [116, 284] on div "6. Goal state" at bounding box center [70, 286] width 117 height 17
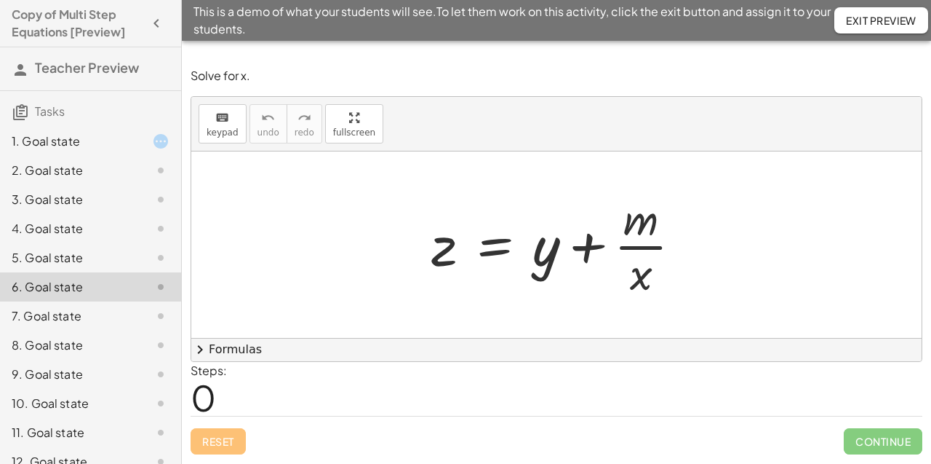
click at [119, 317] on div "7. Goal state" at bounding box center [70, 315] width 117 height 17
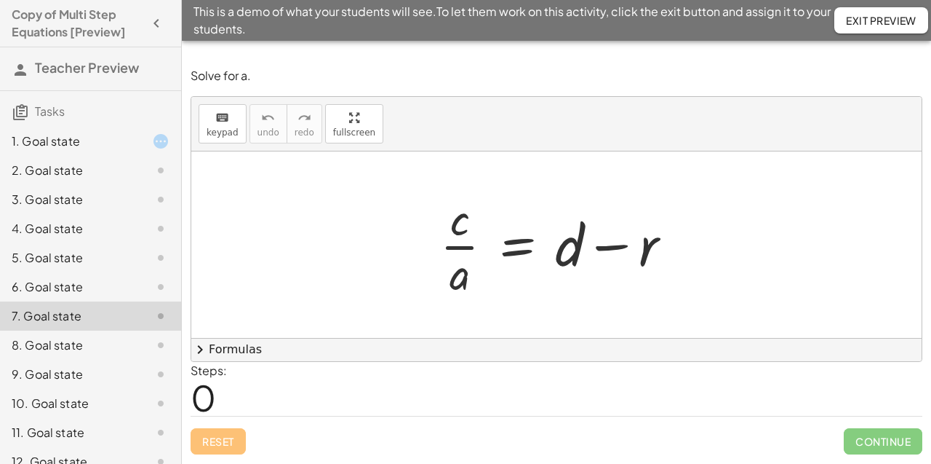
scroll to position [18, 0]
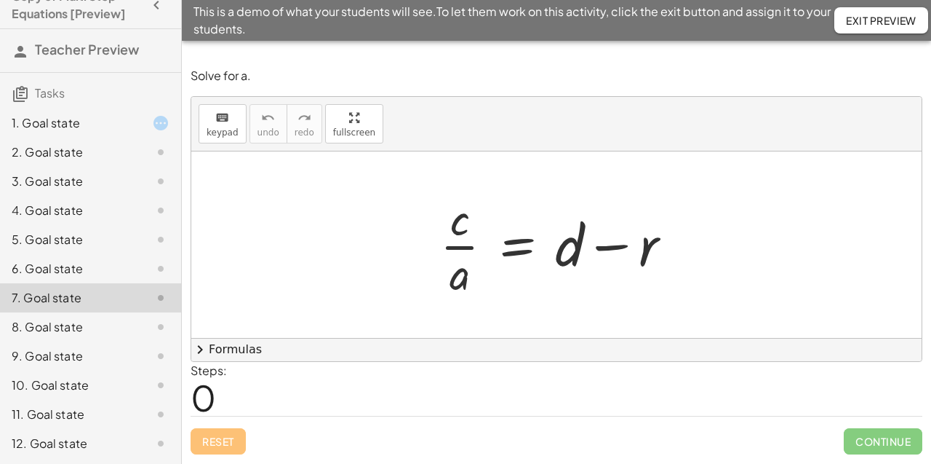
click at [106, 458] on div "1. Goal state 2. Goal state 3. Goal state 4. Goal state 5. Goal state 6. Goal s…" at bounding box center [90, 283] width 181 height 361
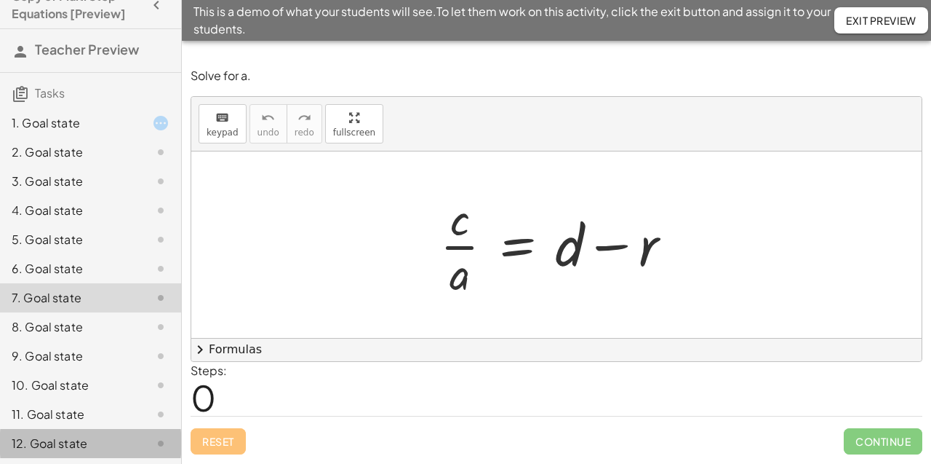
click at [103, 446] on div "12. Goal state" at bounding box center [70, 442] width 117 height 17
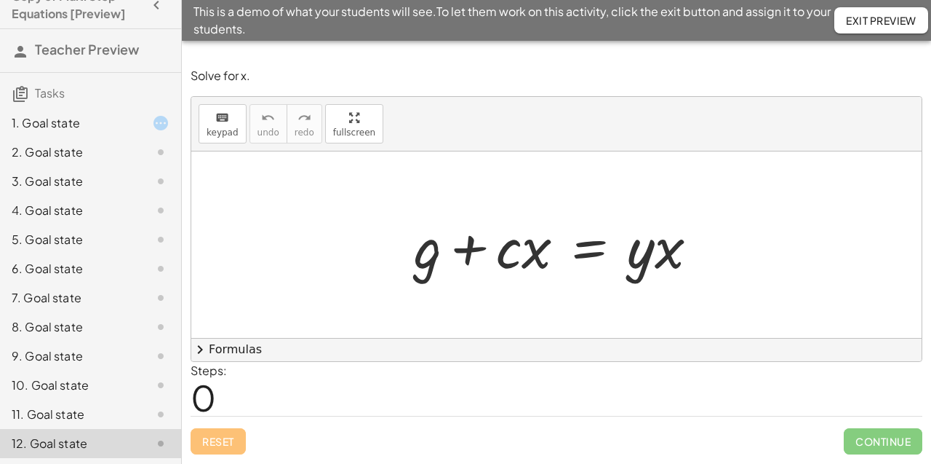
click at [141, 12] on h4 "Copy of Multi Step Equations [Preview]" at bounding box center [78, 5] width 132 height 35
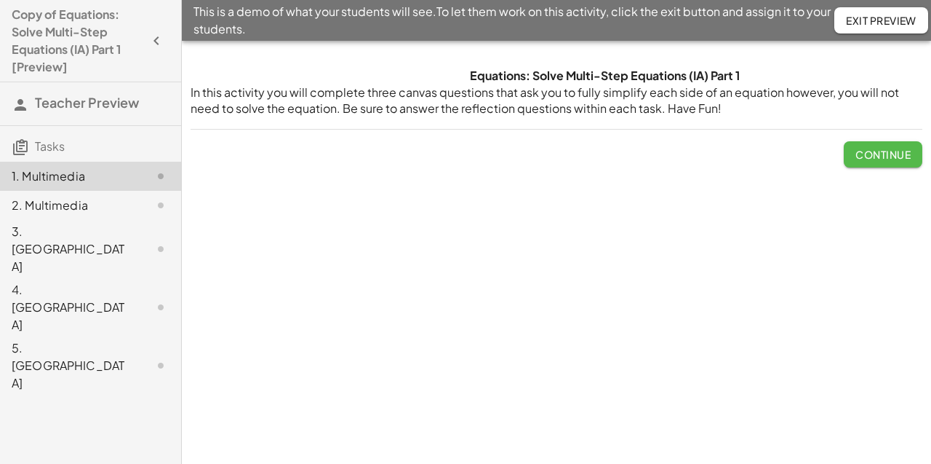
click at [872, 156] on span "Continue" at bounding box center [883, 154] width 55 height 13
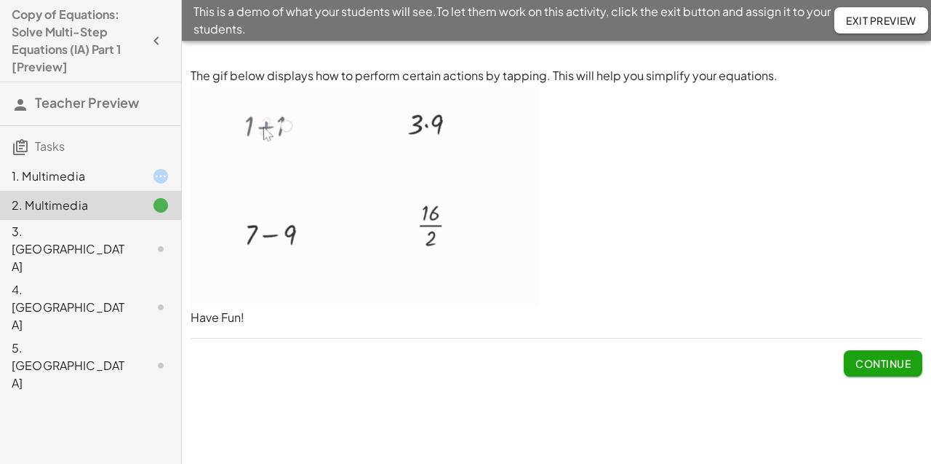
click at [867, 367] on span "Continue" at bounding box center [883, 363] width 55 height 13
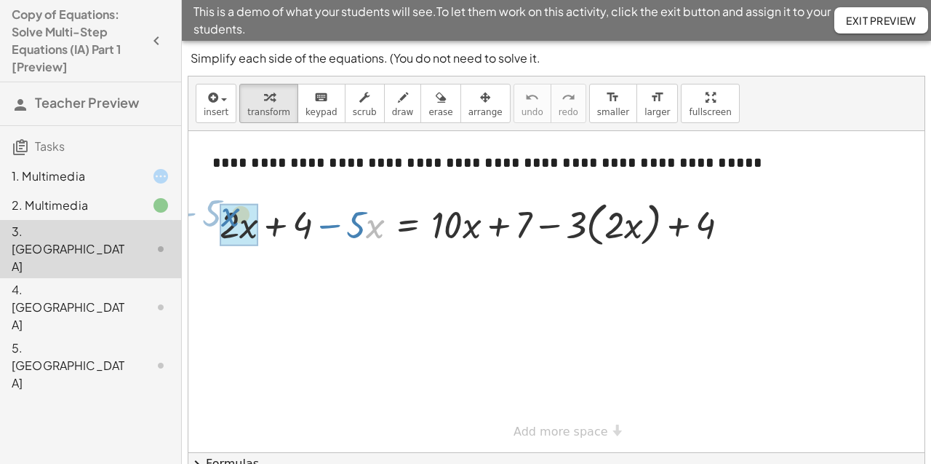
drag, startPoint x: 366, startPoint y: 229, endPoint x: 210, endPoint y: 216, distance: 157.0
click at [210, 216] on div "· x − · 5 + · 2 · x + 4 − · 5 · x = + · 10 · x + 7 − · 3 · ( · 2 · x ) + 4" at bounding box center [475, 223] width 554 height 63
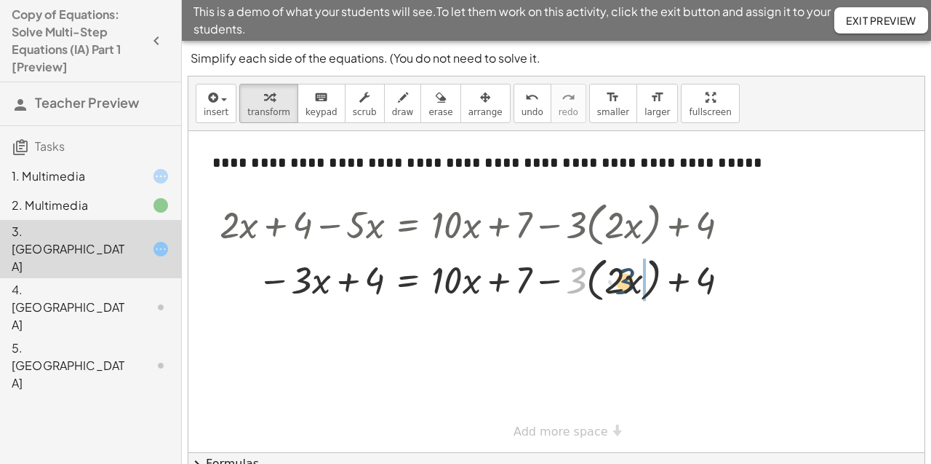
drag, startPoint x: 571, startPoint y: 287, endPoint x: 621, endPoint y: 288, distance: 50.2
click at [621, 288] on div at bounding box center [480, 278] width 536 height 55
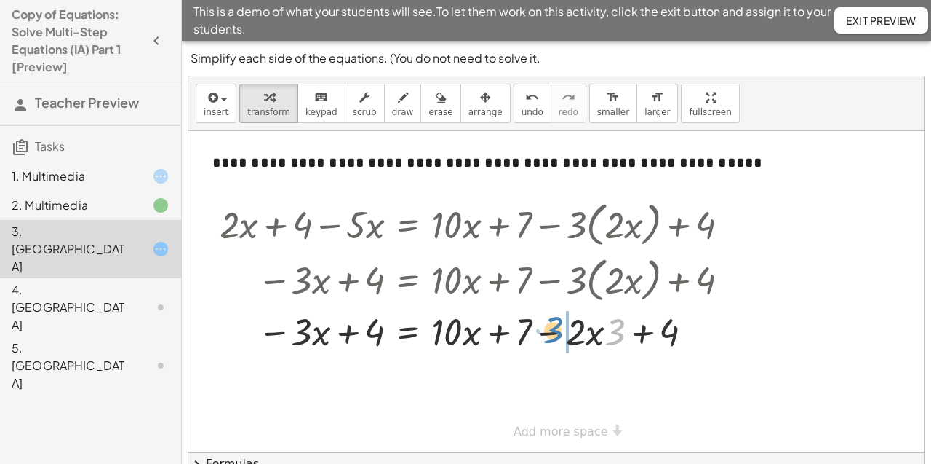
drag, startPoint x: 620, startPoint y: 342, endPoint x: 558, endPoint y: 340, distance: 61.9
click at [558, 340] on div at bounding box center [480, 330] width 536 height 49
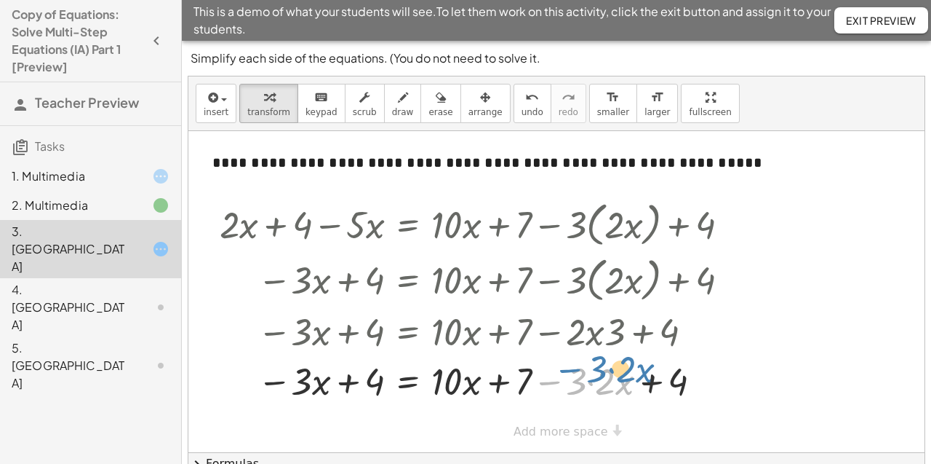
drag, startPoint x: 554, startPoint y: 383, endPoint x: 572, endPoint y: 371, distance: 21.0
click at [572, 372] on div at bounding box center [480, 379] width 536 height 49
drag, startPoint x: 578, startPoint y: 380, endPoint x: 610, endPoint y: 366, distance: 34.9
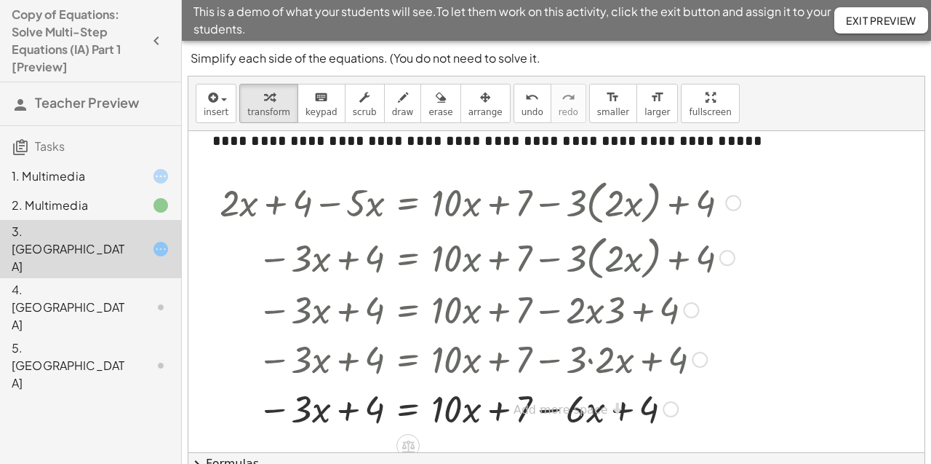
scroll to position [27, 0]
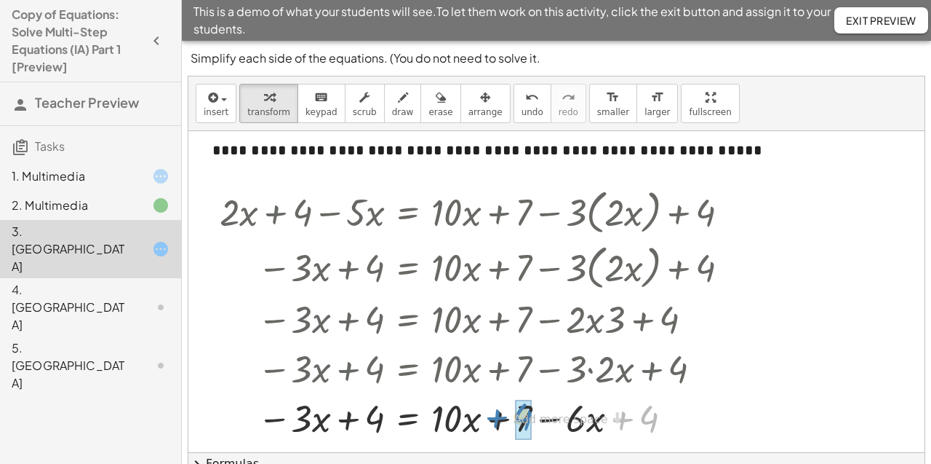
drag, startPoint x: 648, startPoint y: 405, endPoint x: 522, endPoint y: 403, distance: 125.9
drag, startPoint x: 590, startPoint y: 402, endPoint x: 464, endPoint y: 400, distance: 126.6
click at [464, 400] on div at bounding box center [480, 416] width 536 height 49
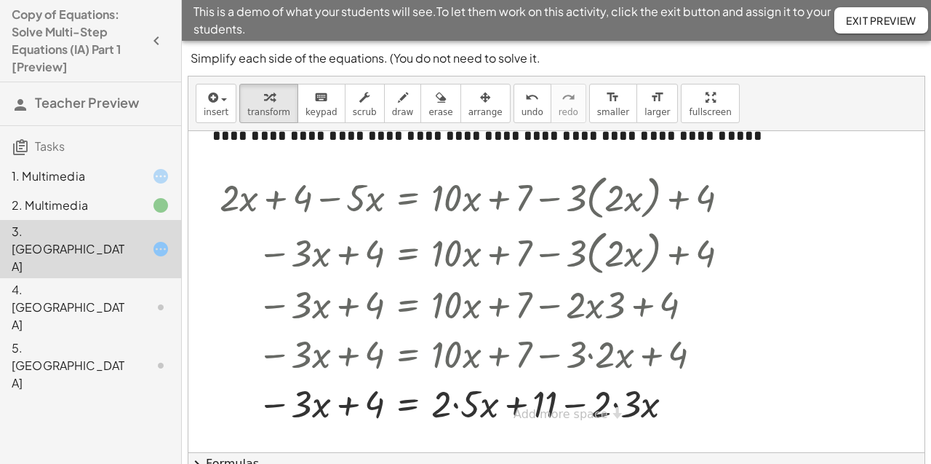
click at [589, 415] on div "**********" at bounding box center [556, 269] width 736 height 330
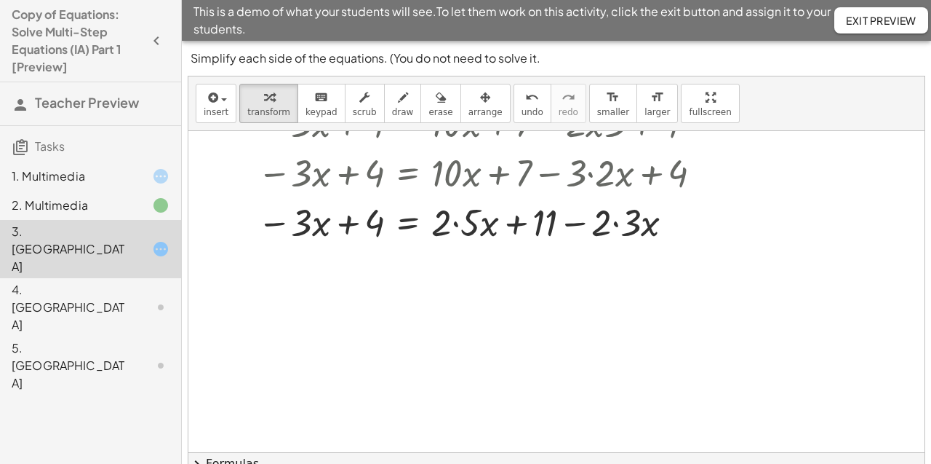
scroll to position [209, 0]
drag, startPoint x: 600, startPoint y: 223, endPoint x: 554, endPoint y: 223, distance: 45.8
click at [554, 223] on div at bounding box center [480, 220] width 536 height 49
drag, startPoint x: 605, startPoint y: 220, endPoint x: 638, endPoint y: 214, distance: 34.0
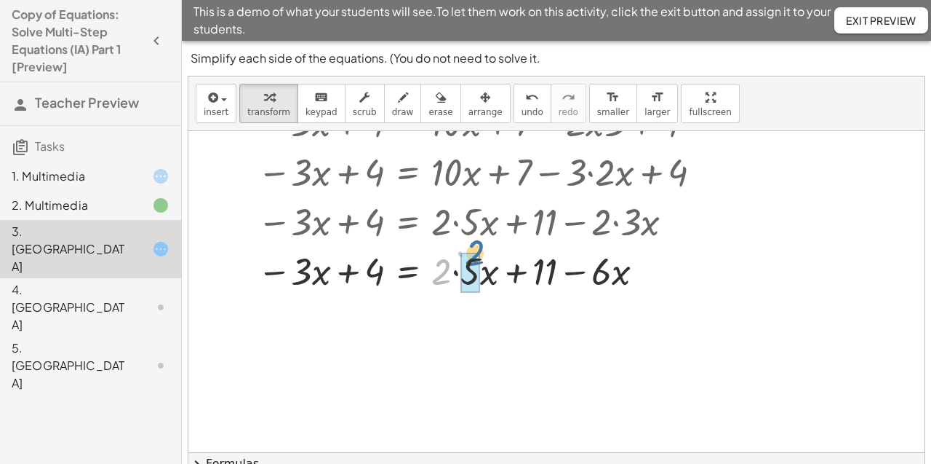
drag, startPoint x: 447, startPoint y: 263, endPoint x: 481, endPoint y: 244, distance: 38.4
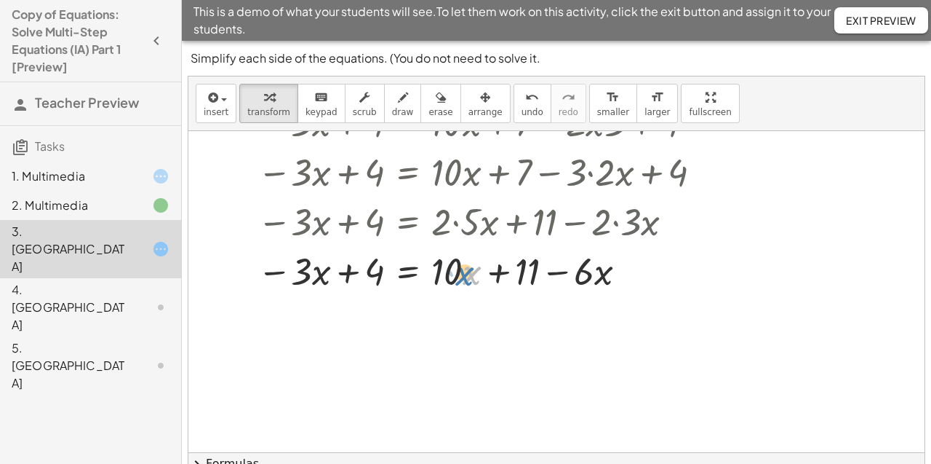
drag, startPoint x: 469, startPoint y: 275, endPoint x: 461, endPoint y: 274, distance: 8.1
click at [461, 274] on div at bounding box center [480, 269] width 536 height 49
click at [451, 268] on div at bounding box center [480, 269] width 536 height 49
drag, startPoint x: 523, startPoint y: 273, endPoint x: 370, endPoint y: 274, distance: 152.8
click at [370, 274] on div at bounding box center [480, 269] width 536 height 49
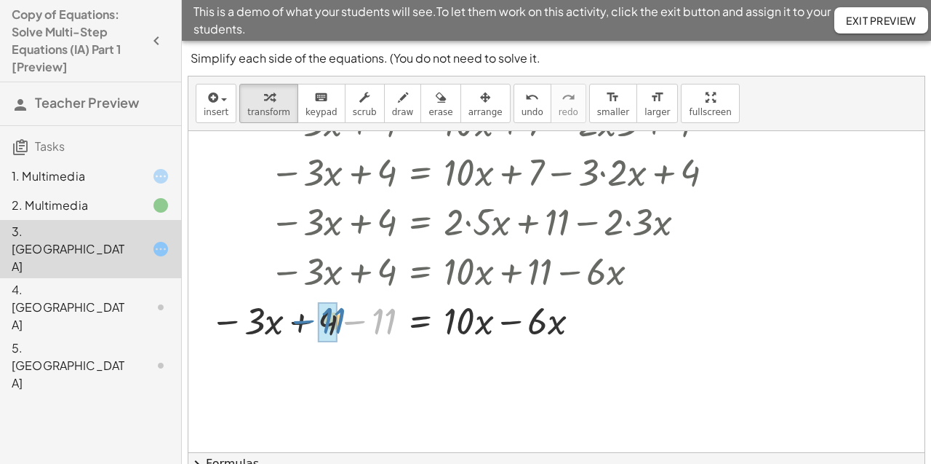
drag, startPoint x: 382, startPoint y: 320, endPoint x: 330, endPoint y: 319, distance: 51.7
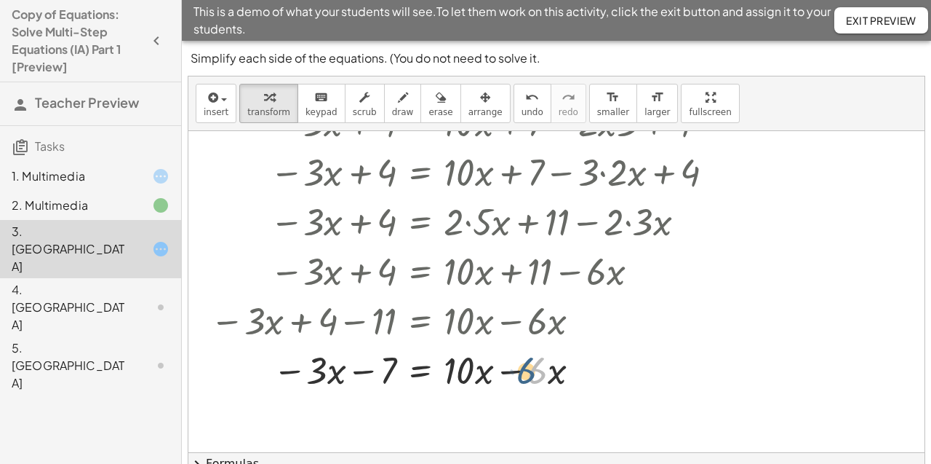
click at [543, 378] on div at bounding box center [481, 368] width 557 height 49
click at [571, 388] on div at bounding box center [481, 368] width 557 height 49
drag, startPoint x: 544, startPoint y: 374, endPoint x: 488, endPoint y: 372, distance: 55.3
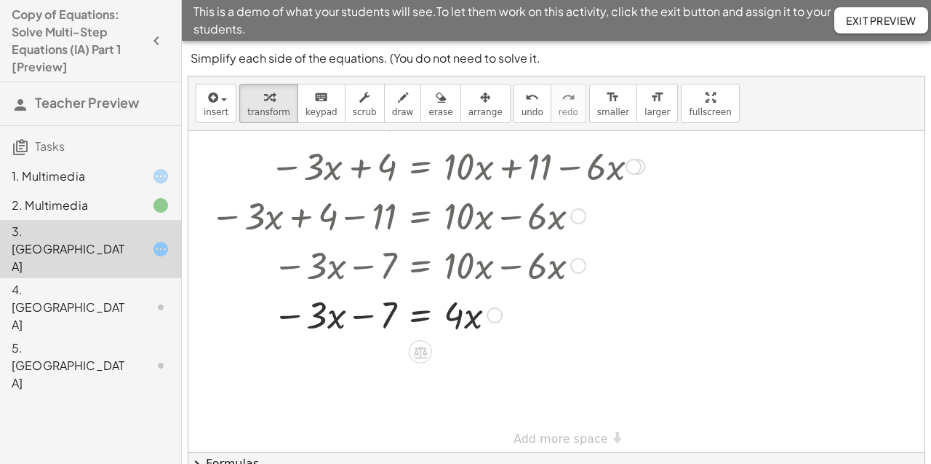
scroll to position [321, 0]
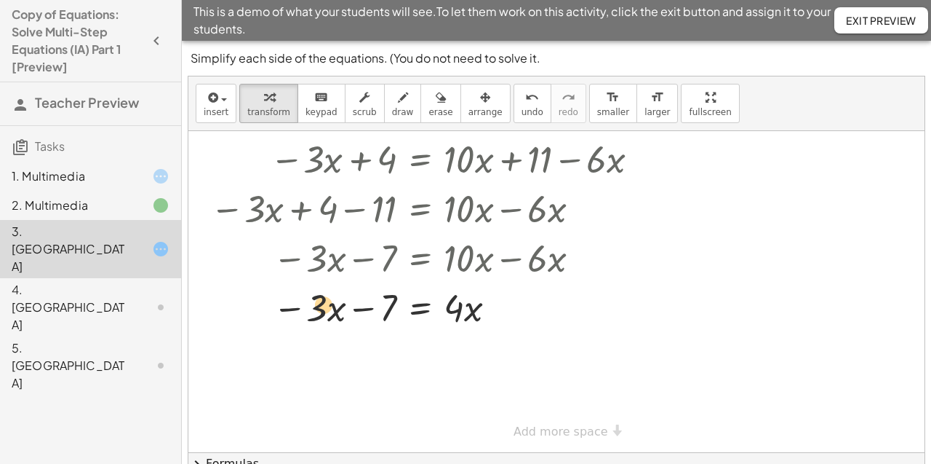
click at [321, 309] on div at bounding box center [481, 306] width 557 height 49
drag, startPoint x: 316, startPoint y: 298, endPoint x: 457, endPoint y: 301, distance: 141.2
click at [457, 301] on div at bounding box center [481, 306] width 557 height 49
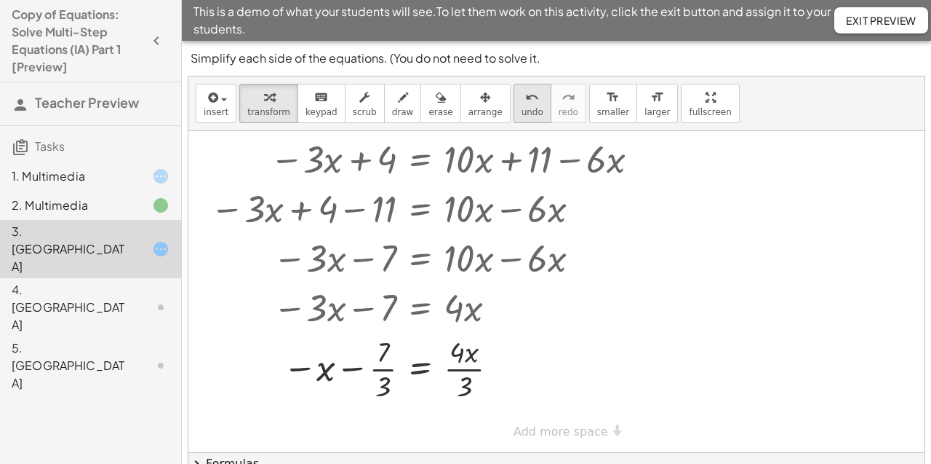
click at [525, 98] on icon "undo" at bounding box center [532, 97] width 14 height 17
